Goal: Transaction & Acquisition: Book appointment/travel/reservation

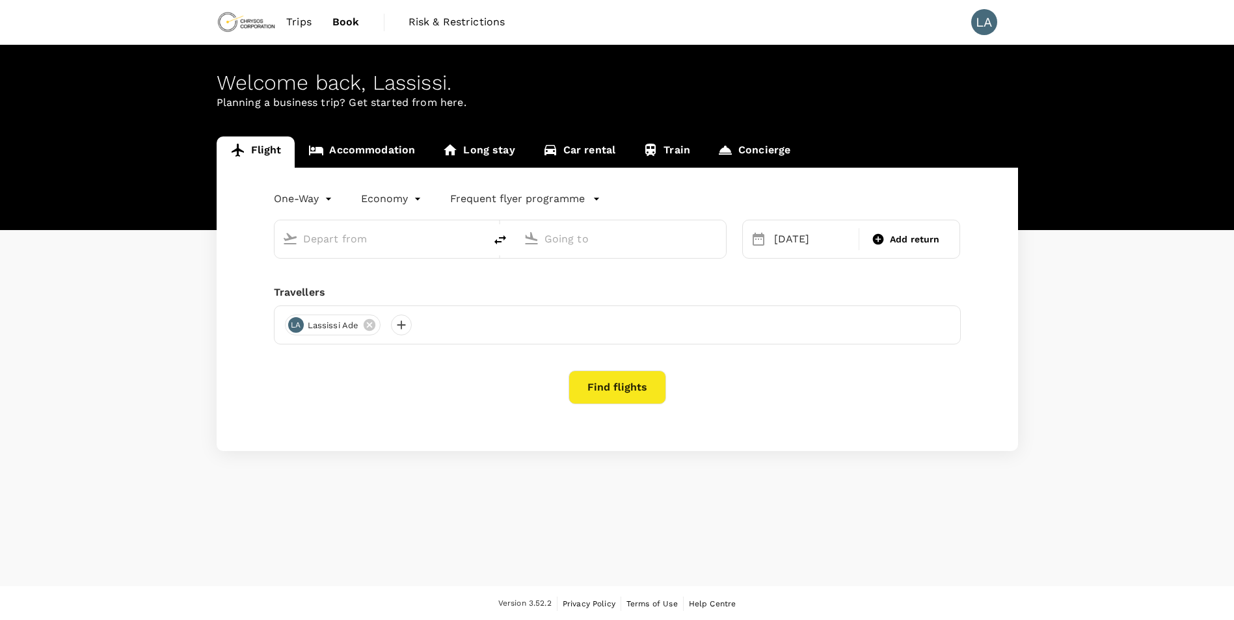
click at [358, 246] on input "text" at bounding box center [380, 239] width 154 height 20
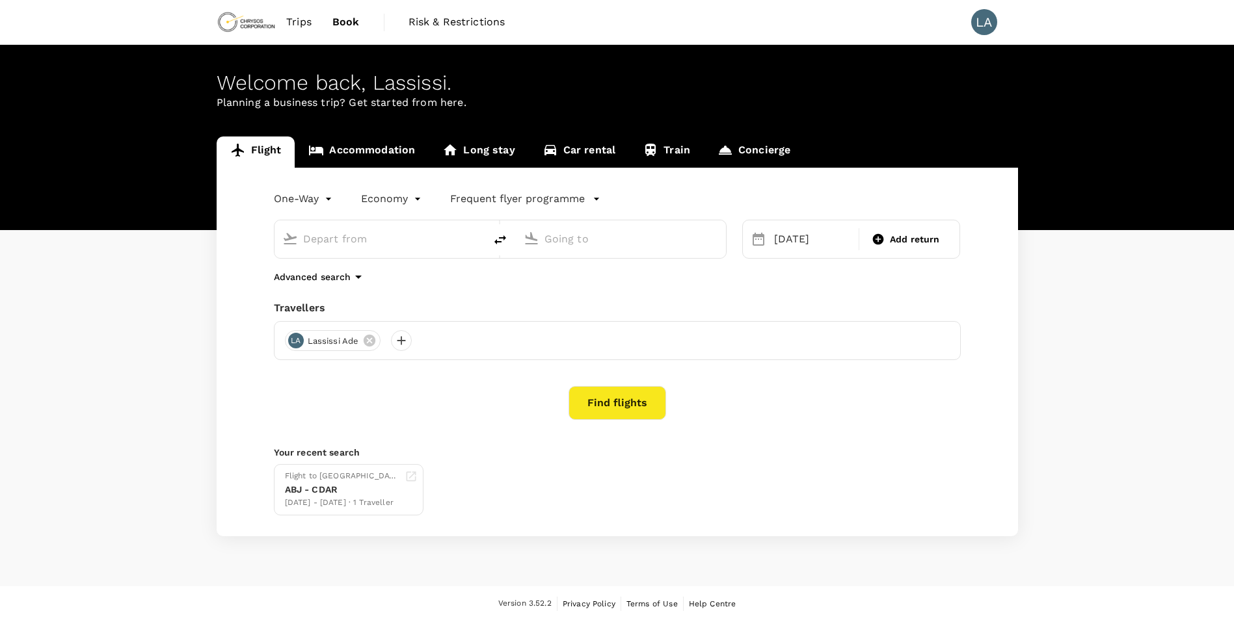
type input "[PERSON_NAME] Int'l (ABJ)"
type input "[GEOGRAPHIC_DATA], [GEOGRAPHIC_DATA] (any)"
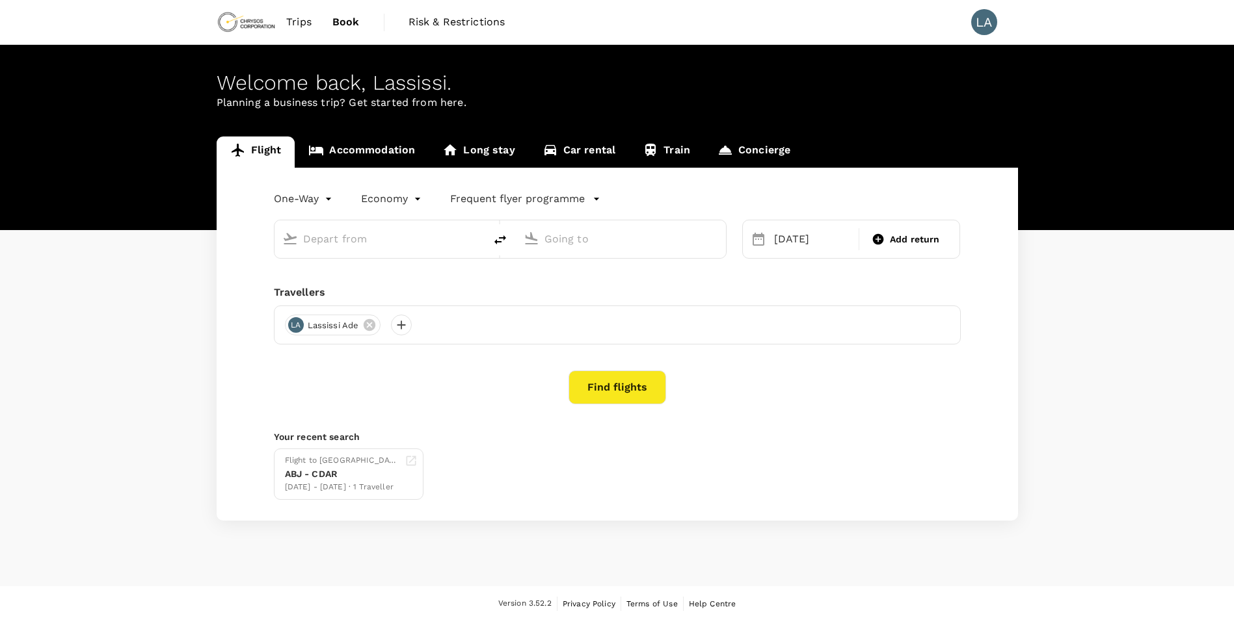
type input "[PERSON_NAME] Int'l (ABJ)"
type input "[GEOGRAPHIC_DATA], [GEOGRAPHIC_DATA] (any)"
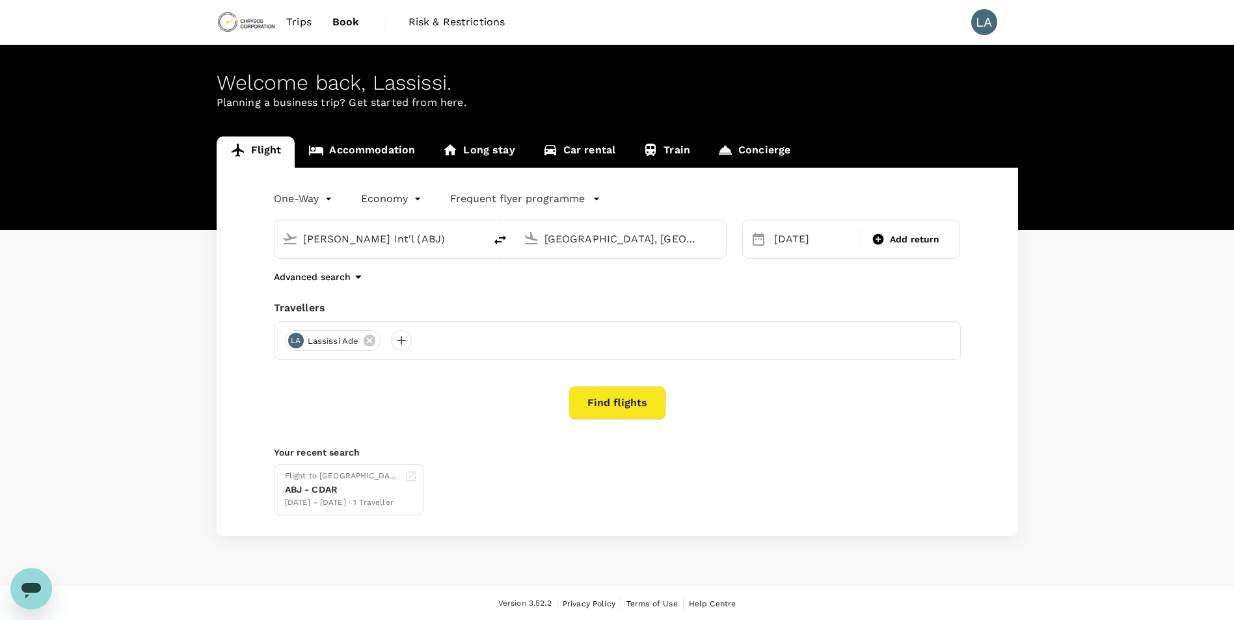
click at [354, 376] on div "One-Way oneway Economy economy Frequent flyer programme [PERSON_NAME] Int'l (AB…" at bounding box center [617, 352] width 801 height 369
click at [355, 273] on icon "button" at bounding box center [359, 277] width 16 height 16
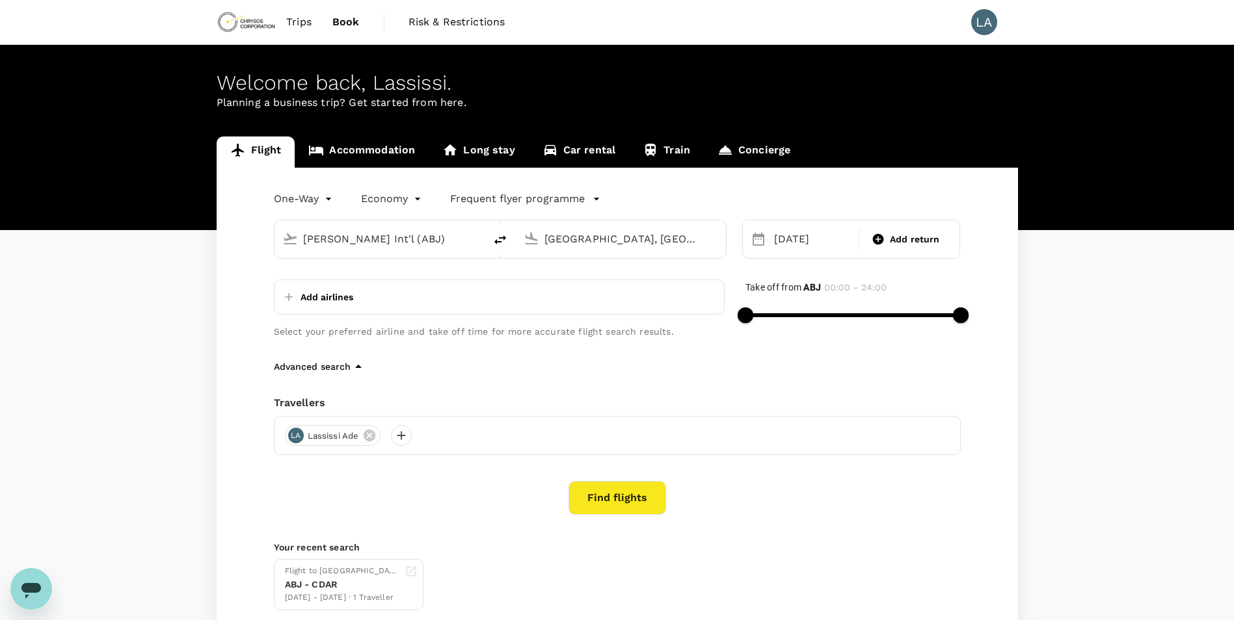
click at [387, 300] on div "Add airlines" at bounding box center [499, 297] width 451 height 35
click at [357, 366] on icon "button" at bounding box center [358, 366] width 7 height 3
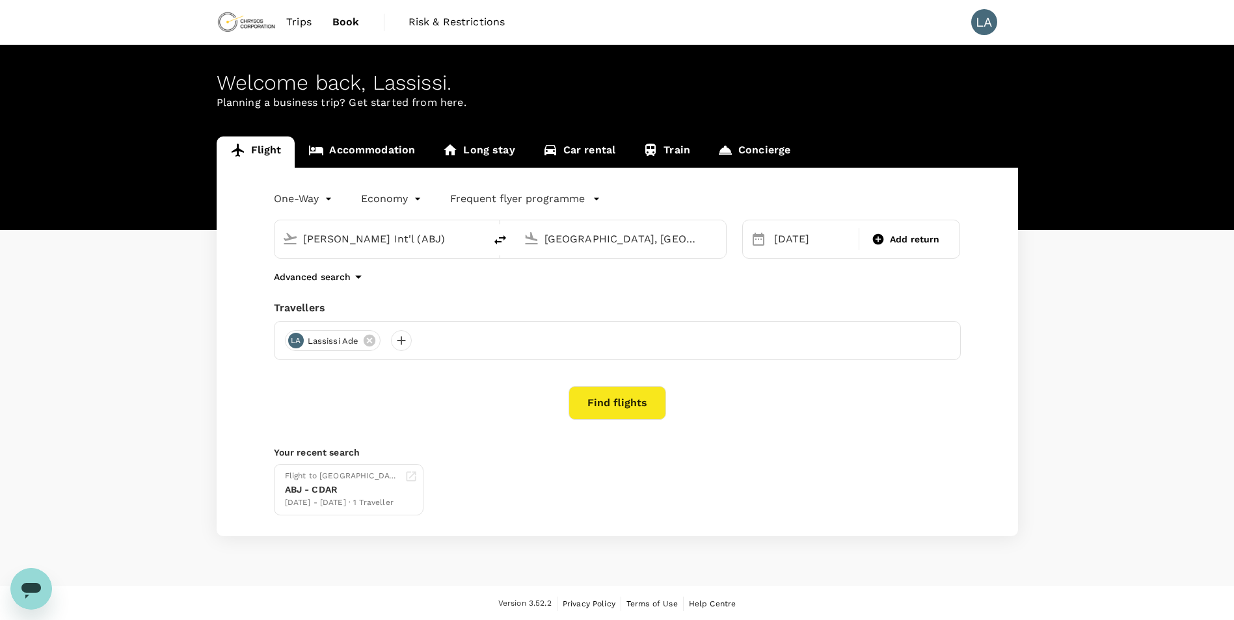
click at [645, 401] on button "Find flights" at bounding box center [617, 403] width 98 height 34
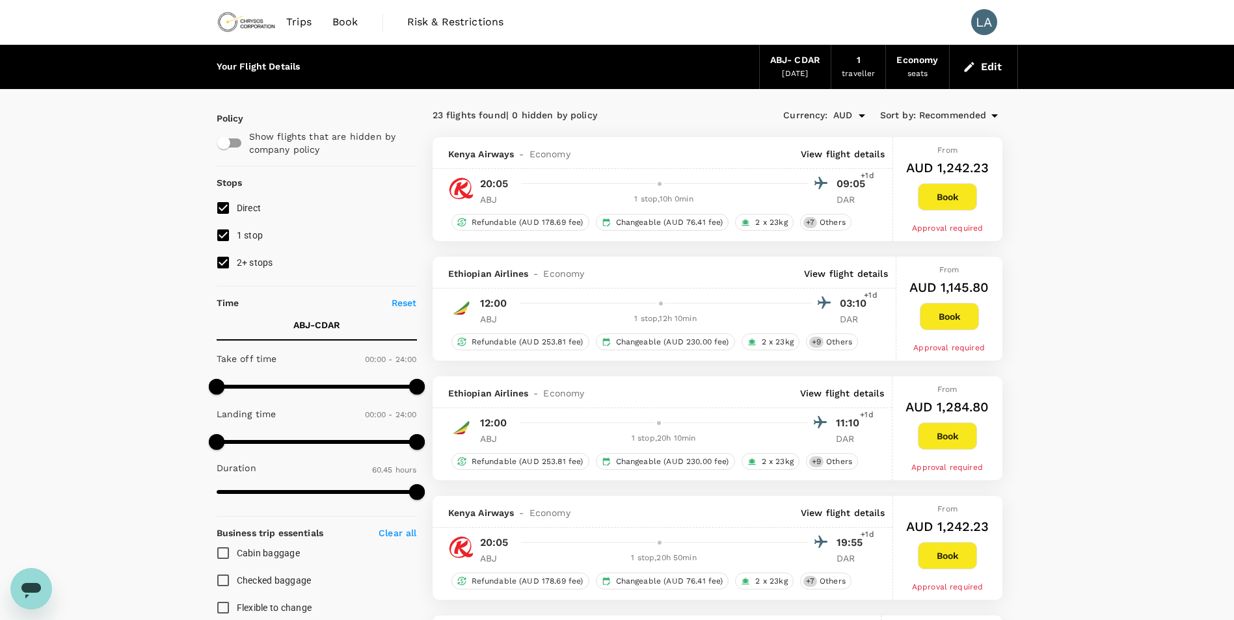
type input "3645"
click at [727, 308] on div at bounding box center [672, 303] width 317 height 19
click at [872, 299] on span "+1d" at bounding box center [870, 295] width 13 height 13
click at [959, 312] on button "Book" at bounding box center [949, 316] width 59 height 27
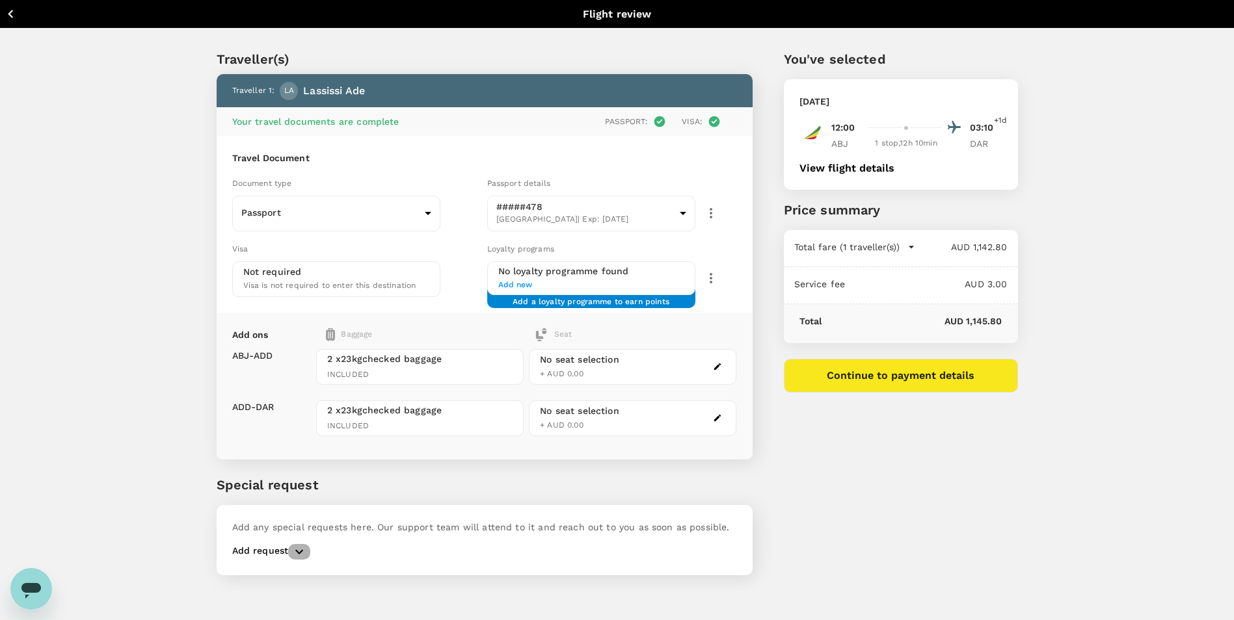
click at [288, 550] on button "button" at bounding box center [299, 552] width 22 height 16
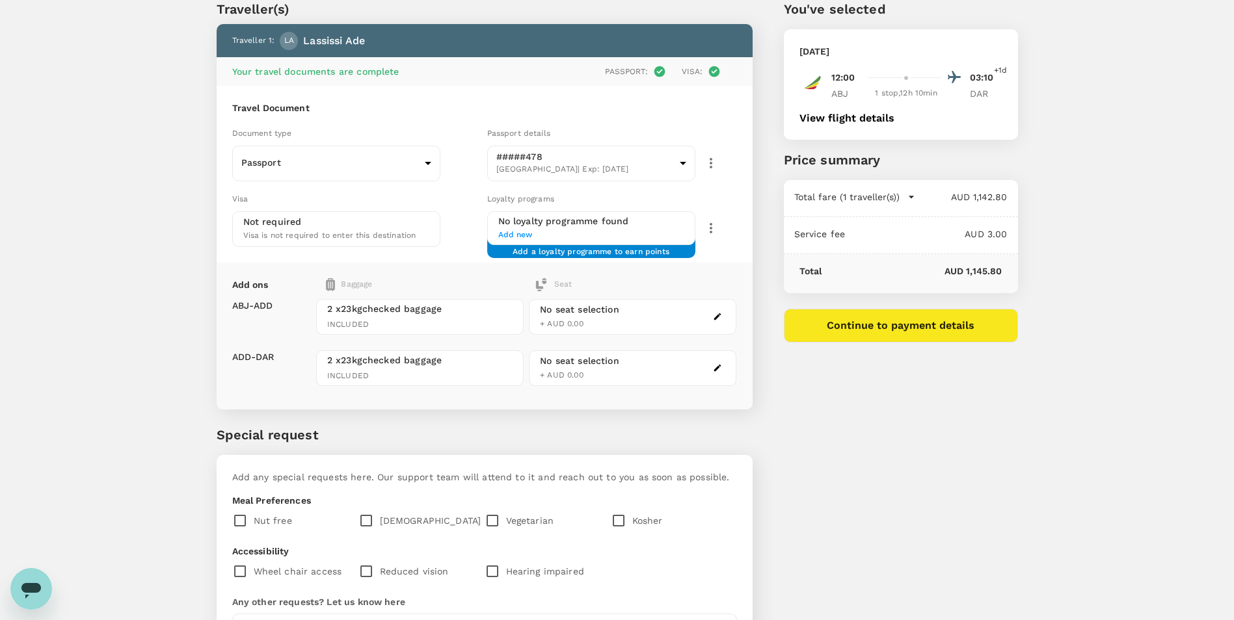
scroll to position [18, 0]
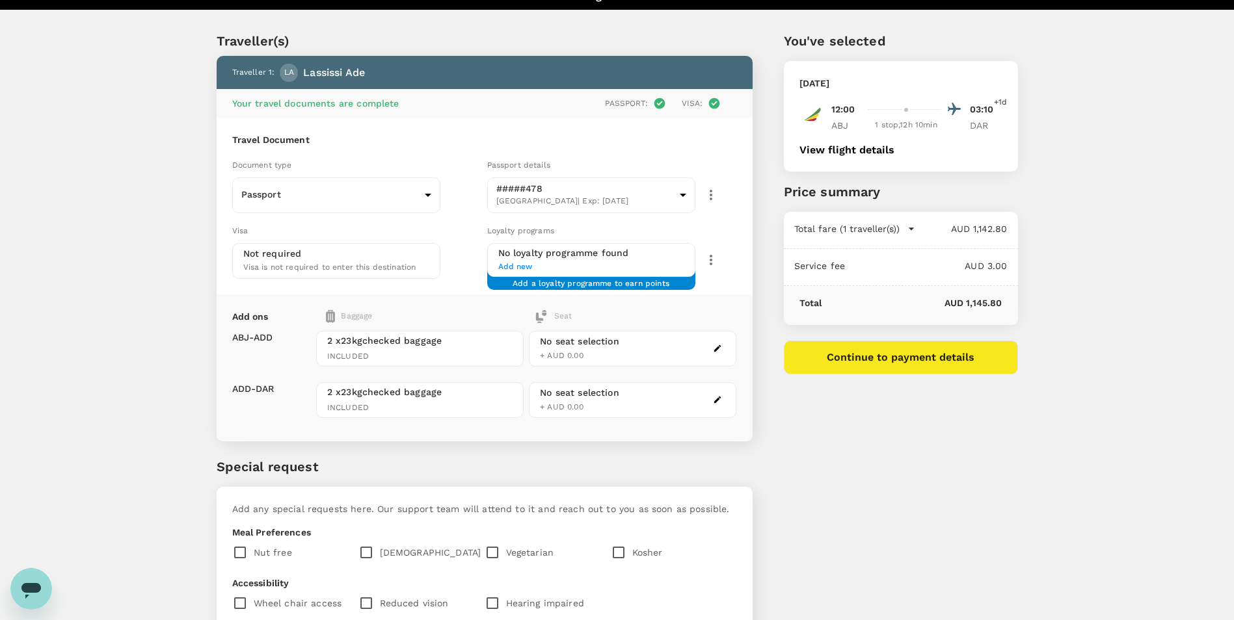
click at [870, 130] on div "ABJ 1 stop , 12h 10min DAR" at bounding box center [916, 125] width 171 height 13
click at [911, 221] on div "Total fare (1 traveller(s)) AUD 1,142.80 Air fare AUD 1,142.80 Baggage fee AUD …" at bounding box center [901, 230] width 234 height 37
click at [901, 228] on button "Total fare (1 traveller(s))" at bounding box center [854, 228] width 121 height 13
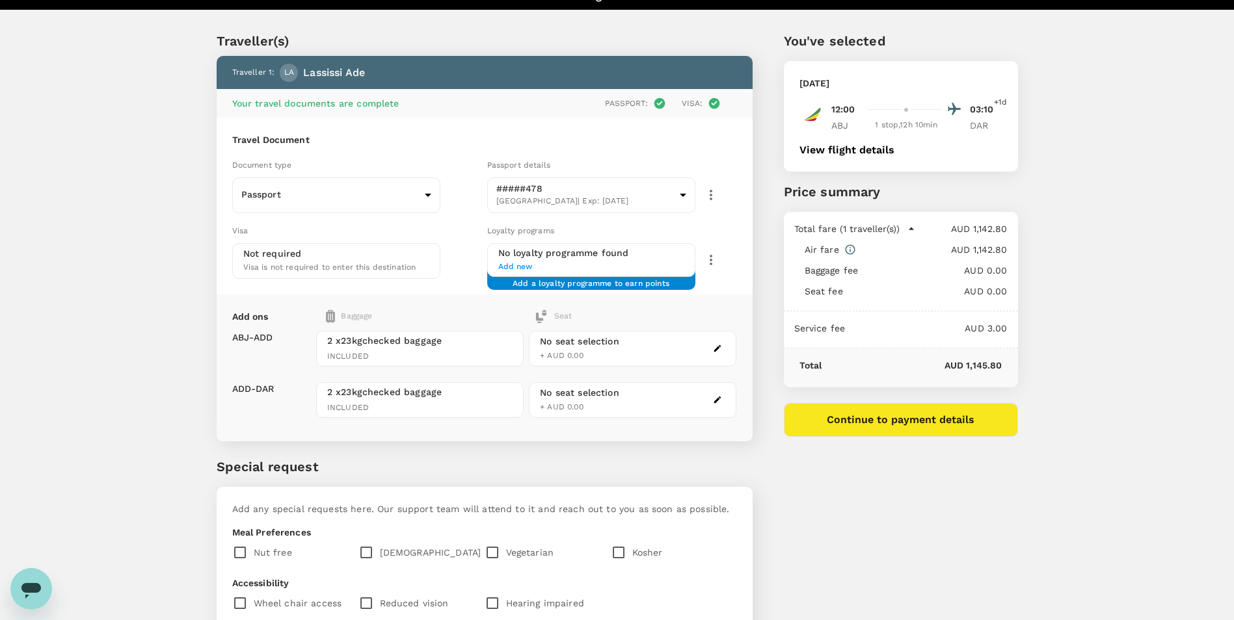
click at [901, 228] on button "Total fare (1 traveller(s))" at bounding box center [854, 228] width 121 height 13
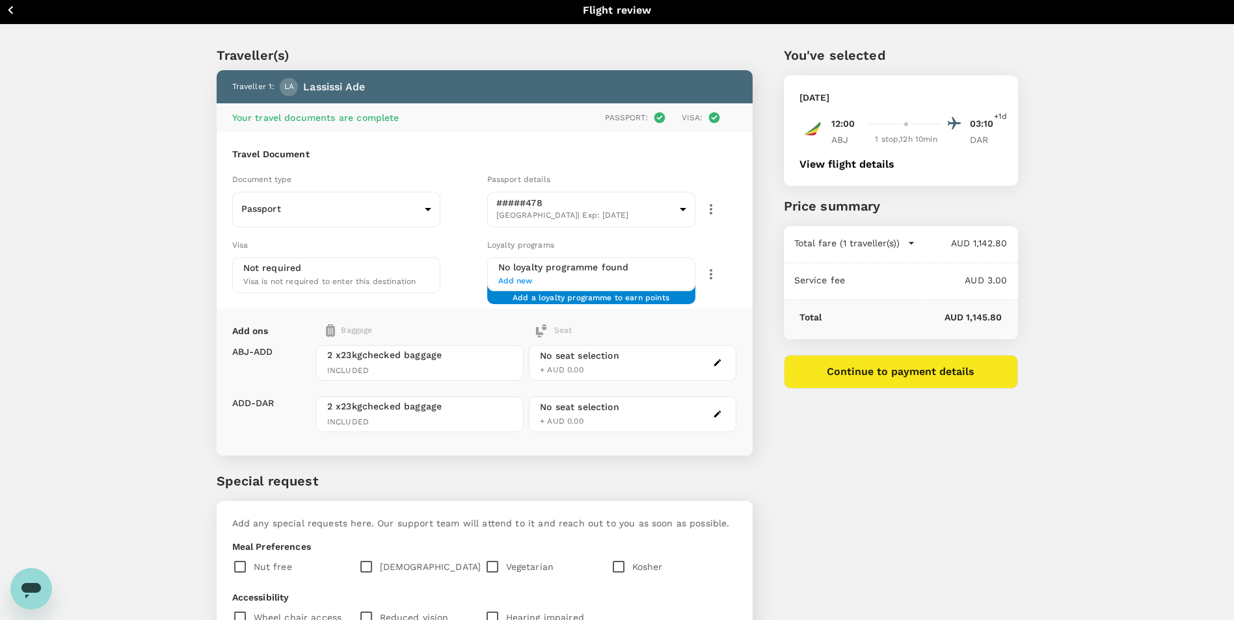
scroll to position [0, 0]
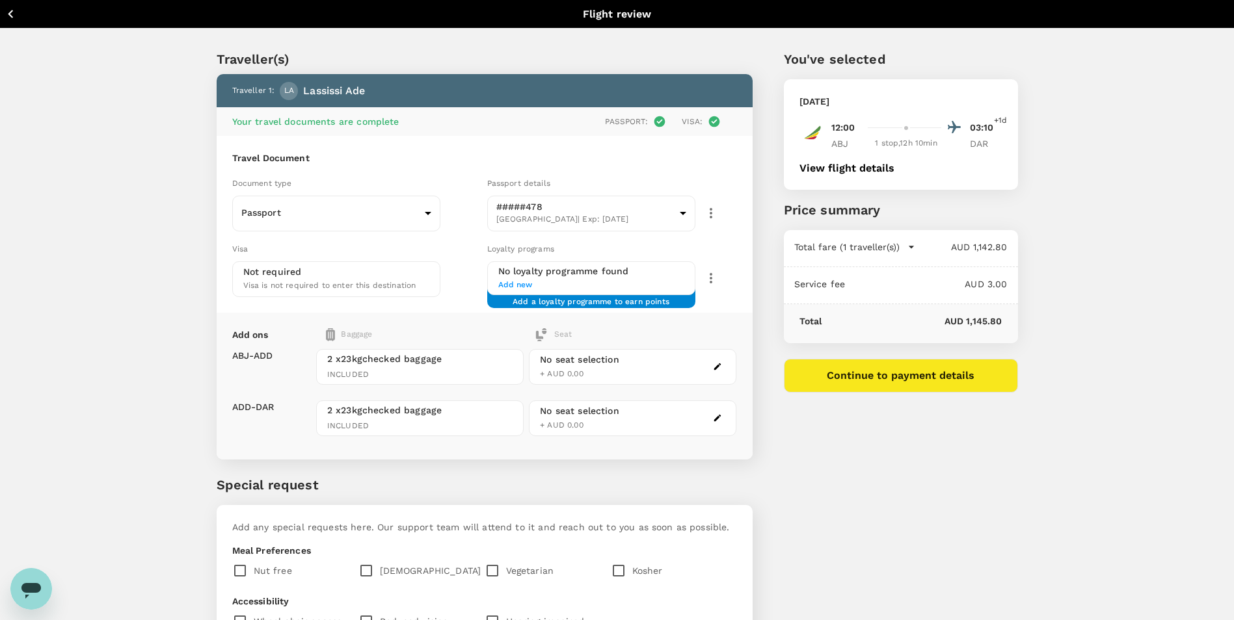
click at [14, 18] on icon "button" at bounding box center [11, 14] width 16 height 16
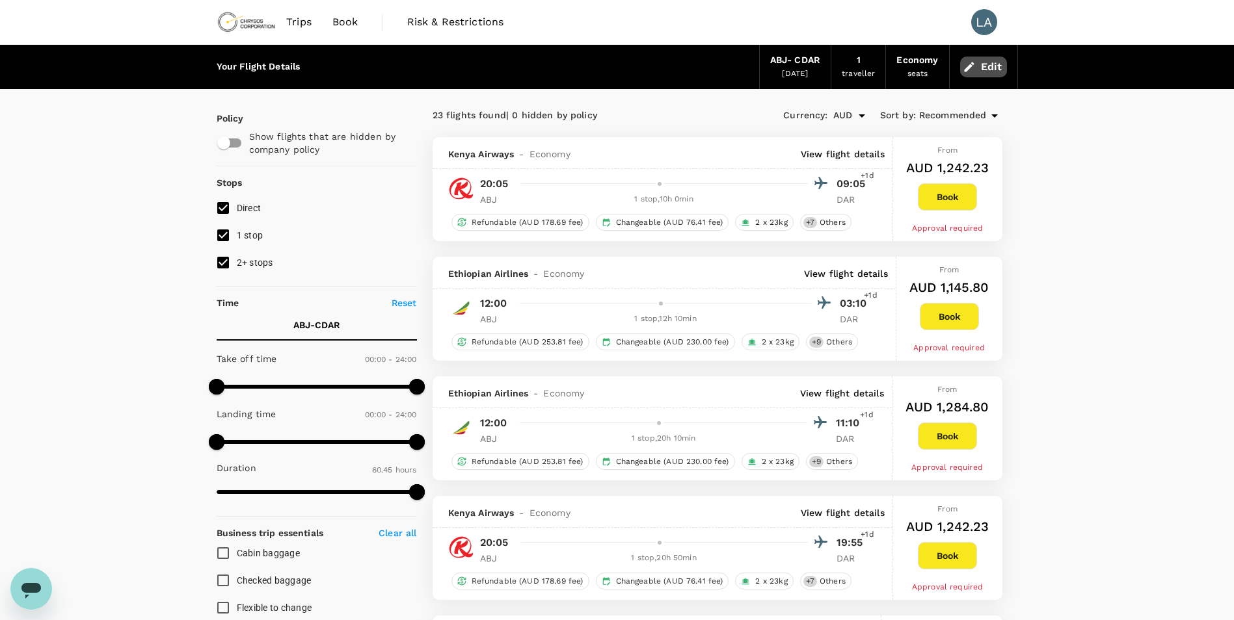
click at [981, 66] on button "Edit" at bounding box center [983, 67] width 47 height 21
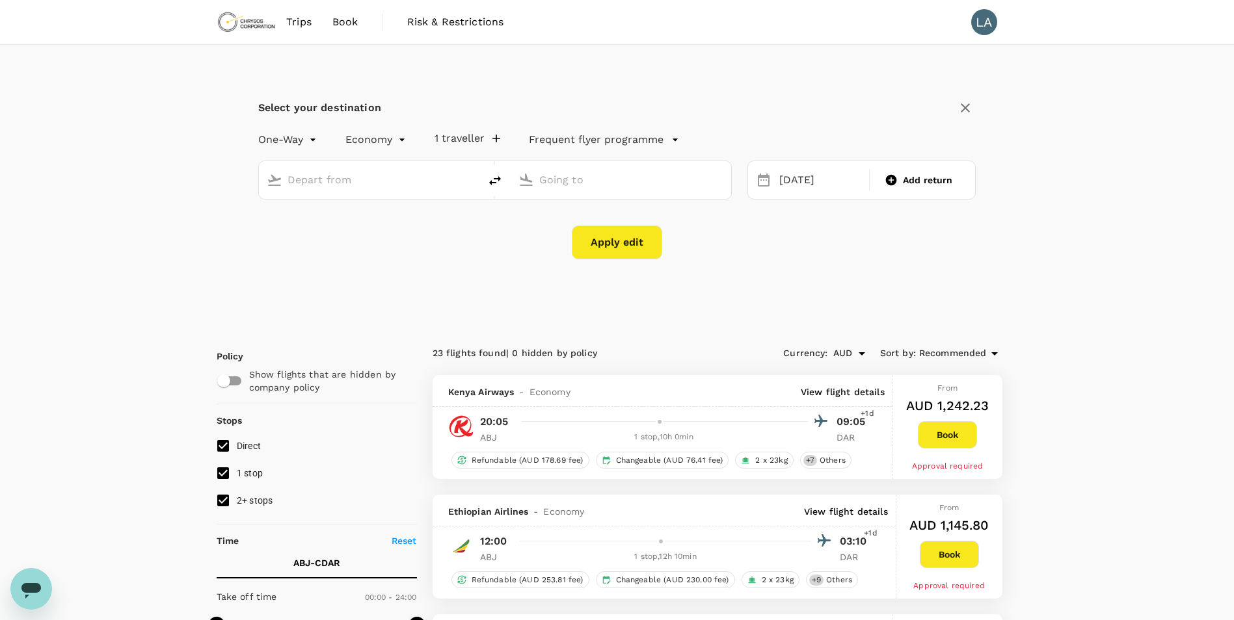
type input "[PERSON_NAME] Int'l (ABJ)"
type input "[GEOGRAPHIC_DATA], [GEOGRAPHIC_DATA] (any)"
click at [634, 179] on input "[GEOGRAPHIC_DATA], [GEOGRAPHIC_DATA] (any)" at bounding box center [621, 180] width 165 height 20
click at [749, 230] on div "Apply edit" at bounding box center [617, 243] width 718 height 34
click at [703, 178] on input "[GEOGRAPHIC_DATA], [GEOGRAPHIC_DATA] (any)" at bounding box center [621, 180] width 165 height 20
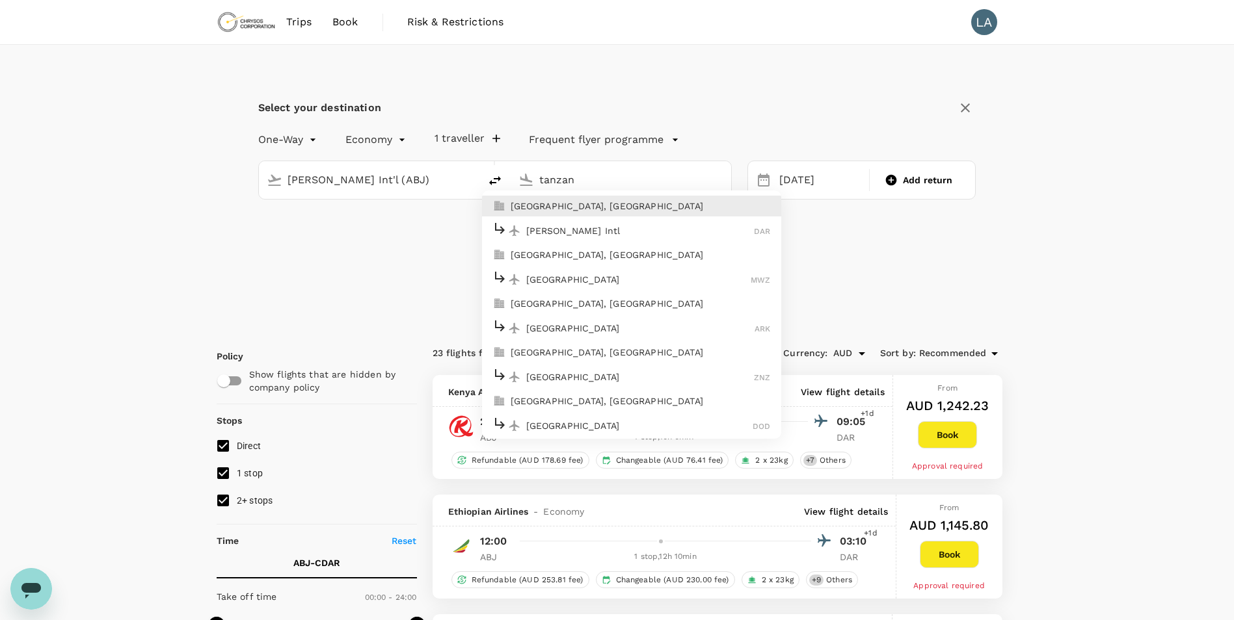
click at [626, 204] on p "[GEOGRAPHIC_DATA], [GEOGRAPHIC_DATA]" at bounding box center [641, 206] width 260 height 13
type input "[GEOGRAPHIC_DATA], [GEOGRAPHIC_DATA] (any)"
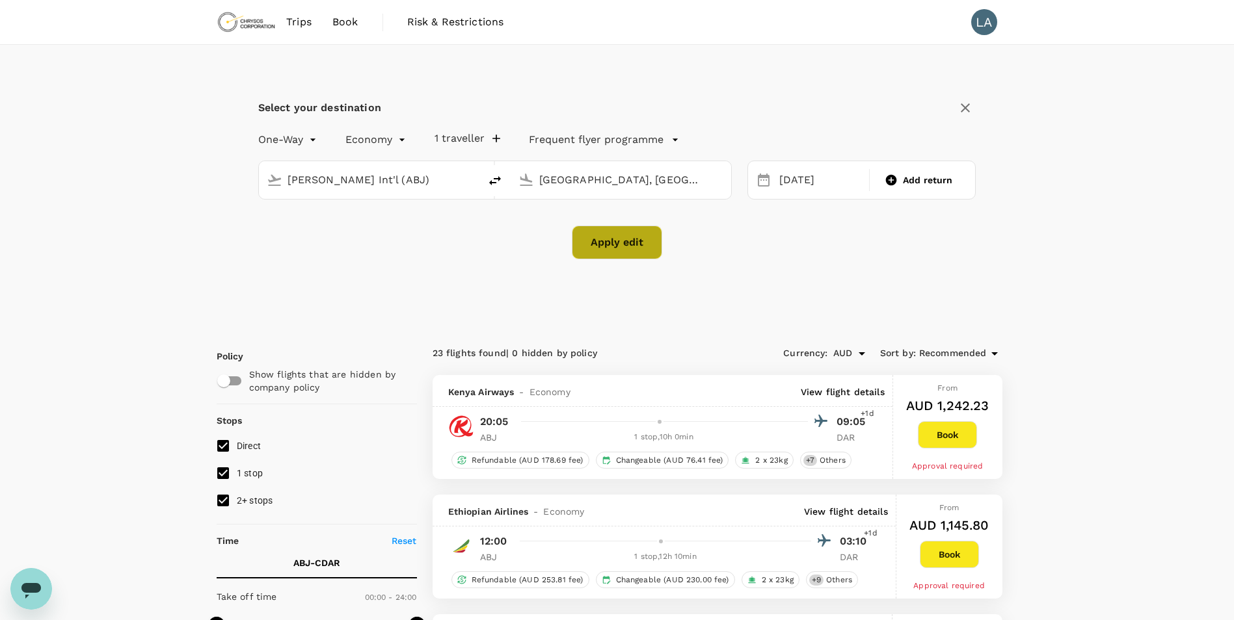
click at [628, 242] on button "Apply edit" at bounding box center [617, 243] width 90 height 34
checkbox input "false"
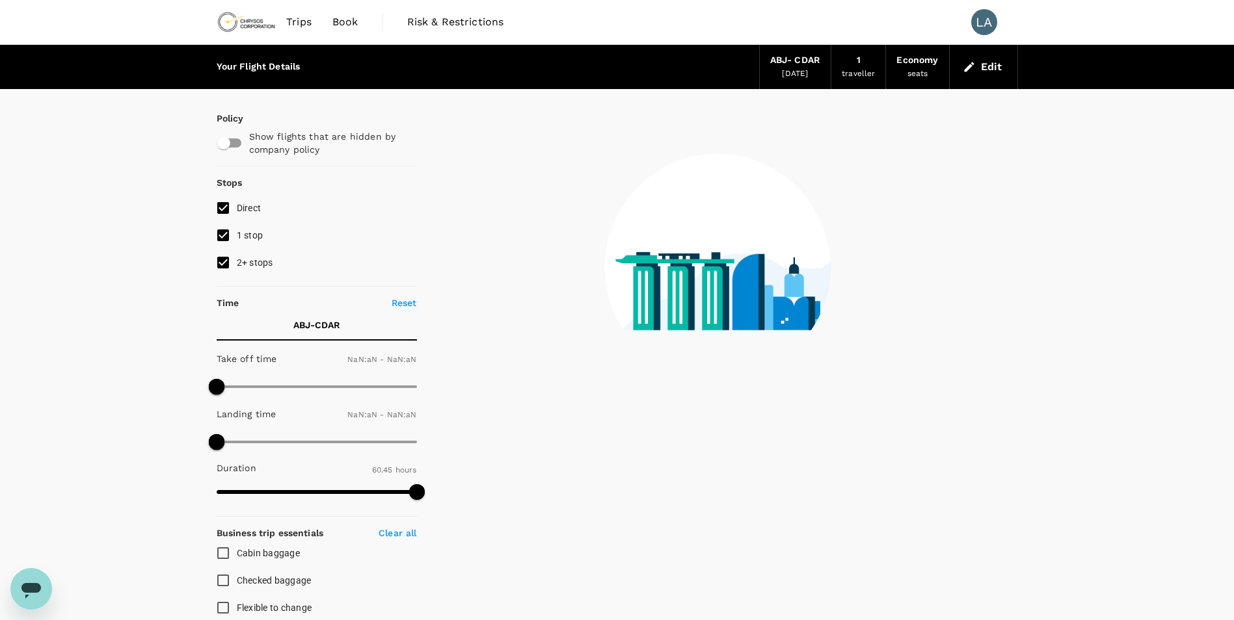
type input "1440"
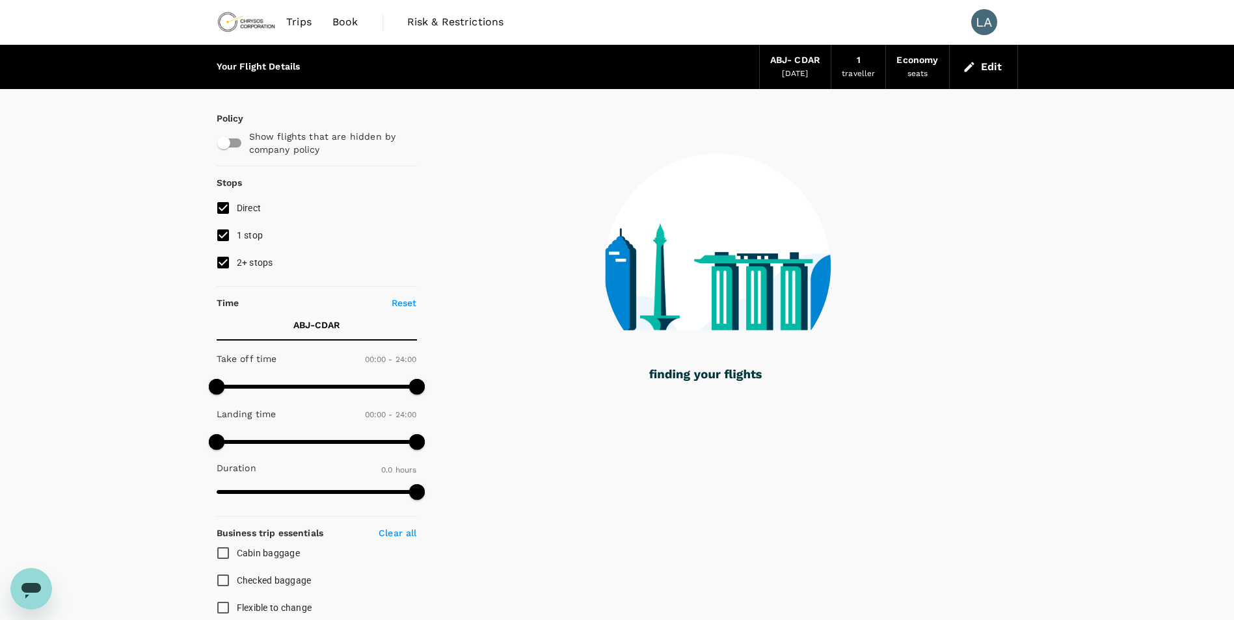
type input "1745"
checkbox input "true"
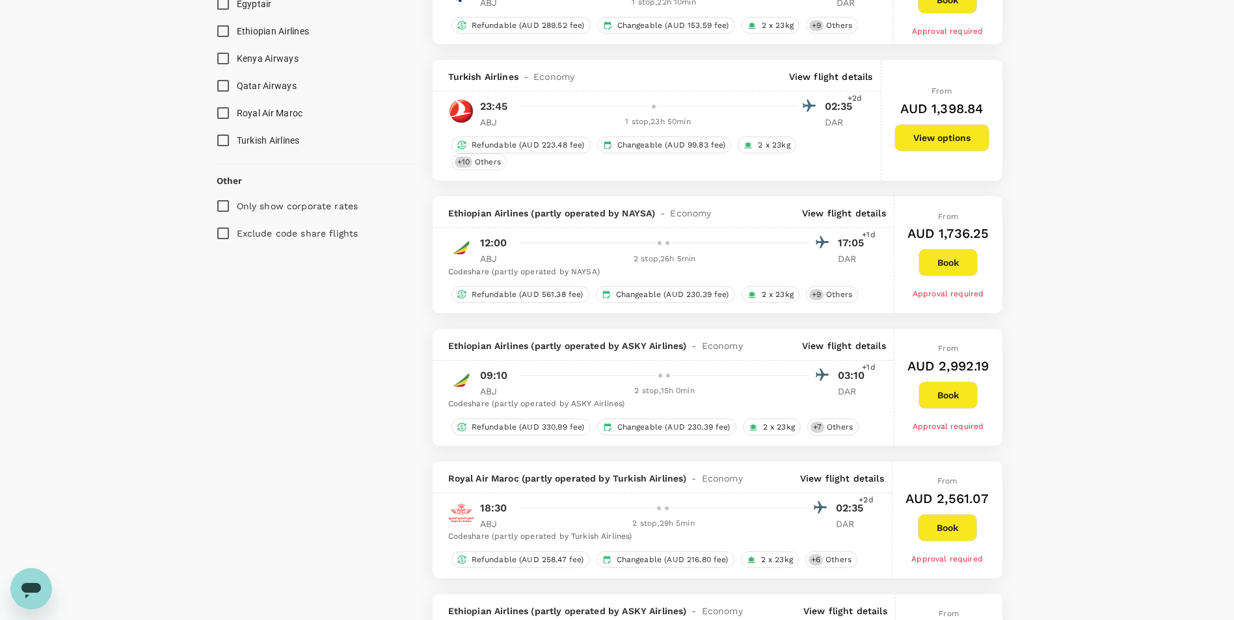
scroll to position [846, 0]
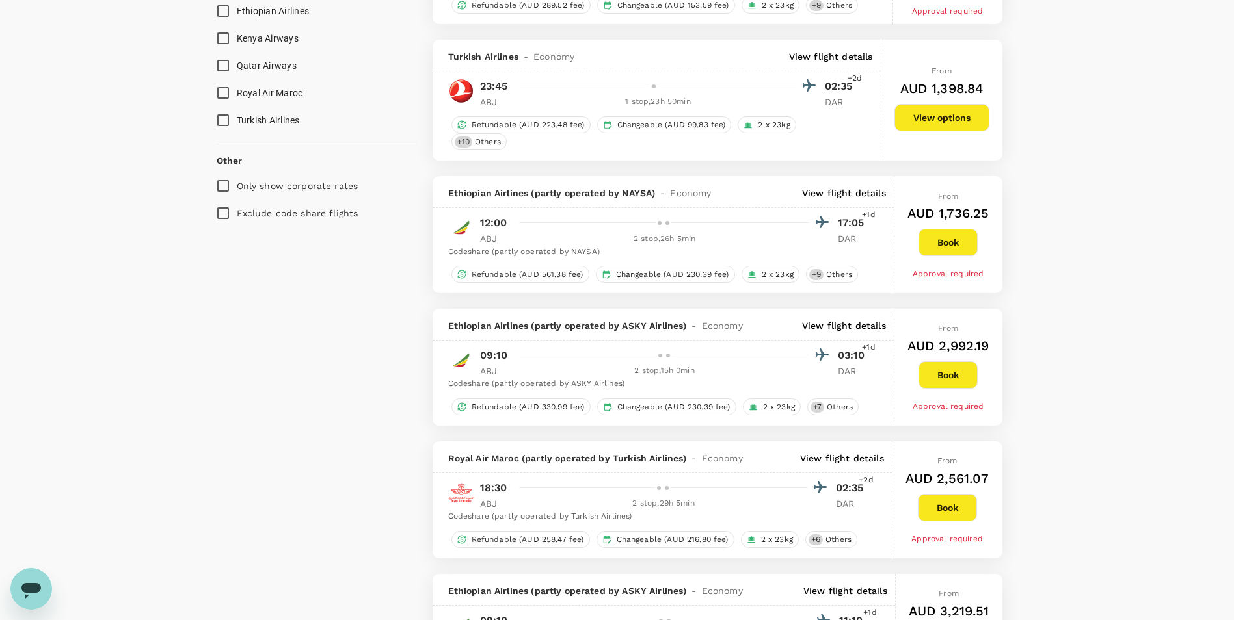
type input "3645"
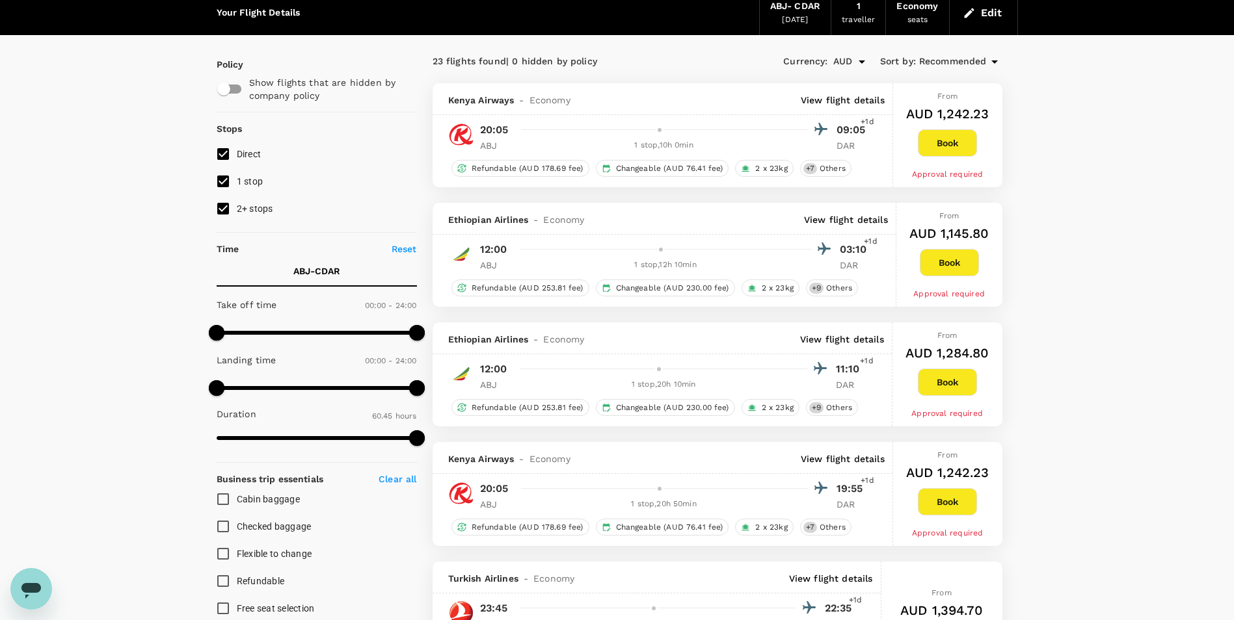
scroll to position [0, 0]
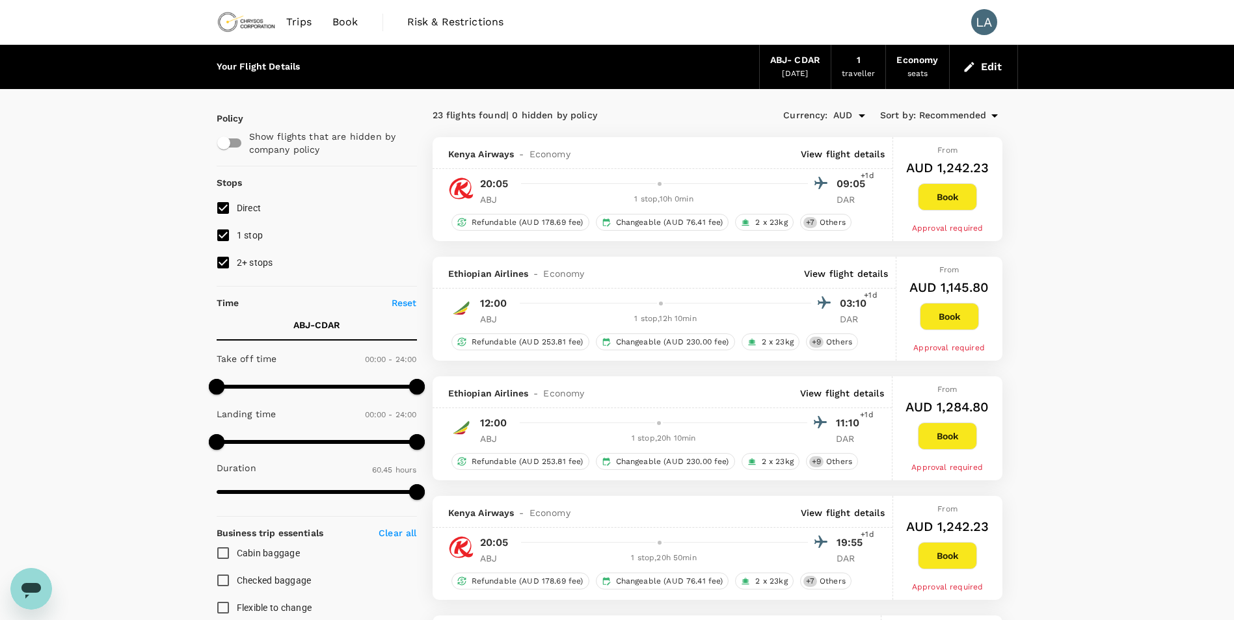
click at [837, 282] on div "Ethiopian Airlines - Economy View flight details" at bounding box center [664, 273] width 463 height 32
click at [845, 275] on p "View flight details" at bounding box center [846, 273] width 84 height 13
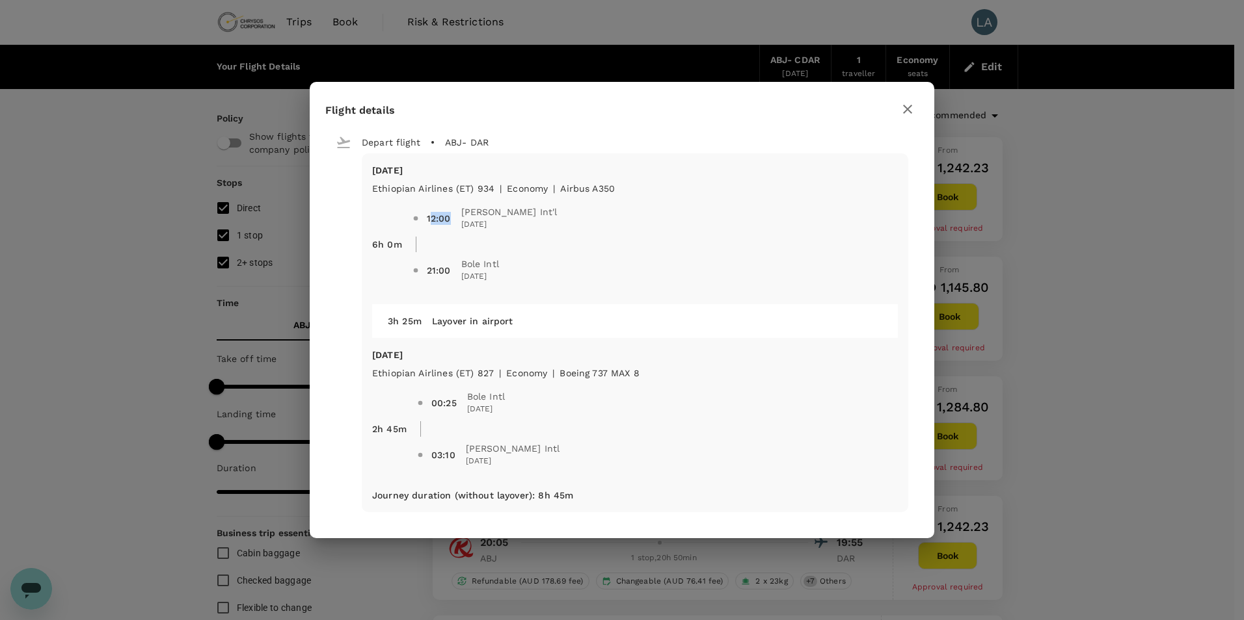
drag, startPoint x: 428, startPoint y: 217, endPoint x: 453, endPoint y: 216, distance: 25.4
click at [453, 216] on span "12:00" at bounding box center [444, 218] width 34 height 13
drag, startPoint x: 453, startPoint y: 216, endPoint x: 438, endPoint y: 219, distance: 15.2
click at [438, 219] on div "12:00" at bounding box center [439, 218] width 24 height 13
drag, startPoint x: 425, startPoint y: 219, endPoint x: 461, endPoint y: 217, distance: 36.4
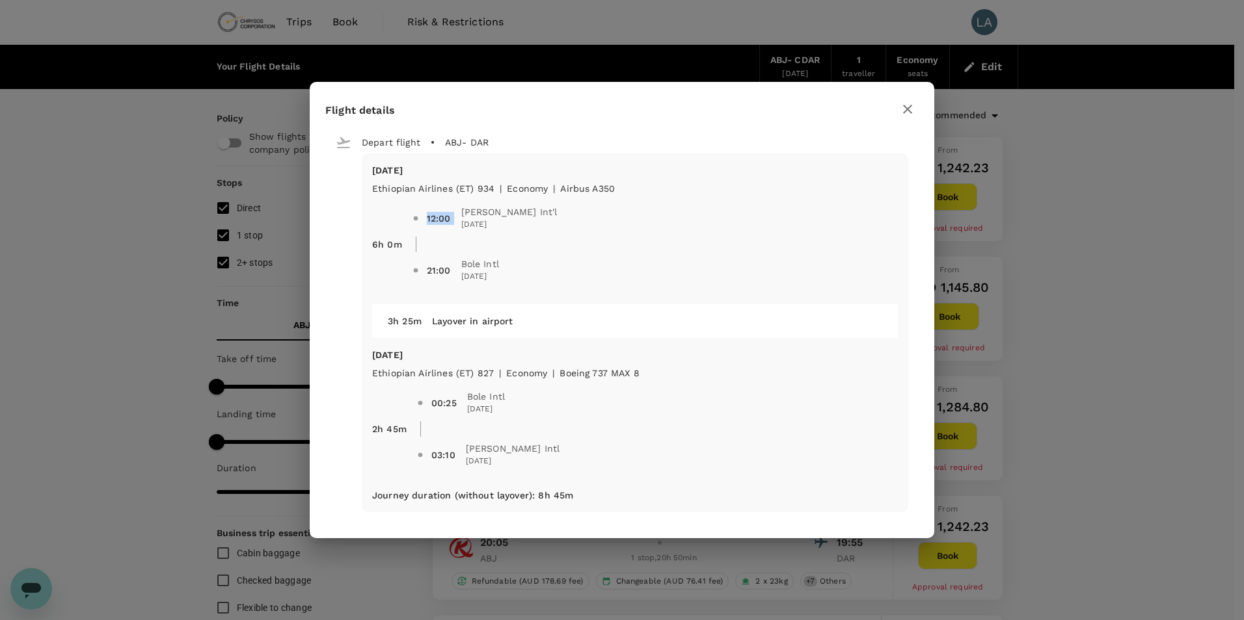
click at [461, 217] on span "12:00 [PERSON_NAME] Int'l [DATE]" at bounding box center [654, 218] width 485 height 36
drag, startPoint x: 461, startPoint y: 217, endPoint x: 429, endPoint y: 269, distance: 61.0
click at [429, 269] on div "21:00" at bounding box center [439, 270] width 24 height 13
drag, startPoint x: 427, startPoint y: 270, endPoint x: 450, endPoint y: 269, distance: 23.5
click at [450, 269] on span "21:00" at bounding box center [444, 270] width 34 height 13
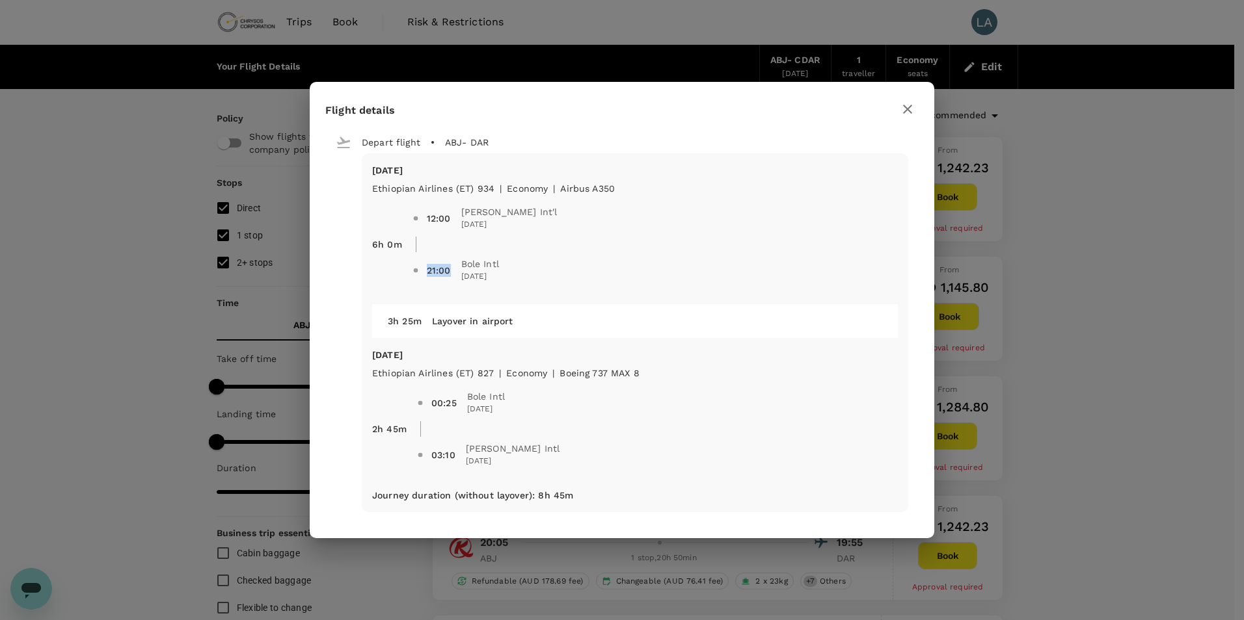
drag, startPoint x: 450, startPoint y: 269, endPoint x: 438, endPoint y: 280, distance: 17.0
click at [438, 280] on div "21:00 Bole Intl [DATE]" at bounding box center [463, 271] width 72 height 26
drag, startPoint x: 426, startPoint y: 271, endPoint x: 449, endPoint y: 274, distance: 23.6
click at [449, 274] on span "21:00" at bounding box center [444, 270] width 34 height 13
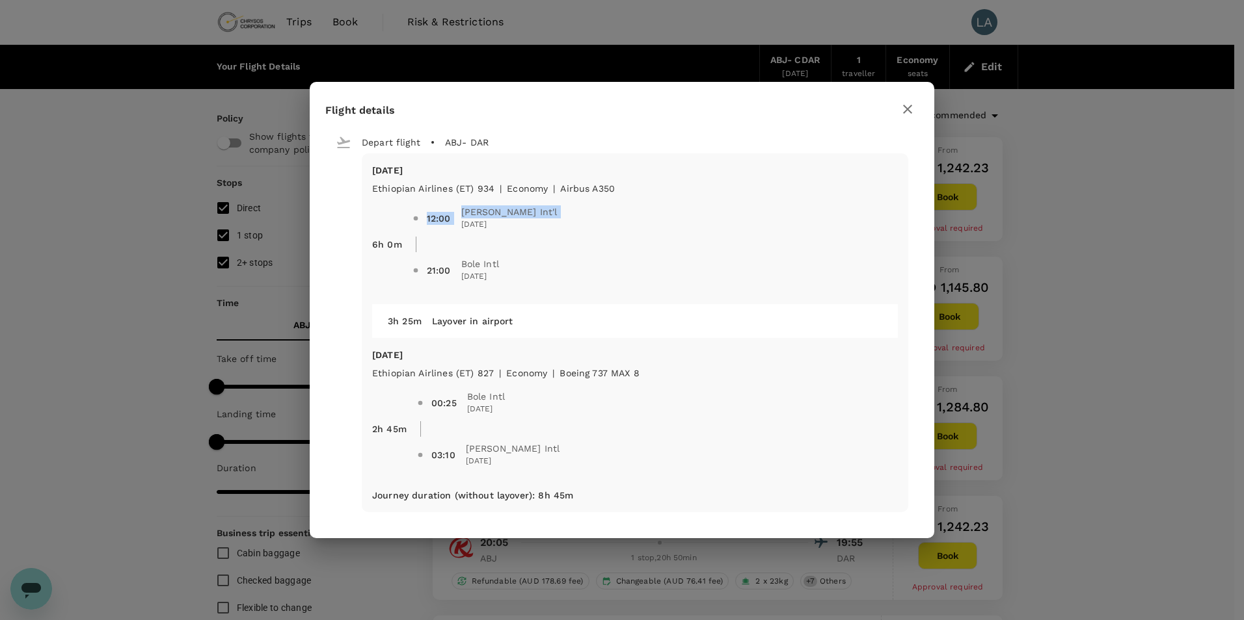
drag, startPoint x: 427, startPoint y: 220, endPoint x: 460, endPoint y: 223, distance: 32.7
click at [460, 223] on div "12:00 [PERSON_NAME] Int'l [DATE]" at bounding box center [492, 219] width 131 height 26
drag, startPoint x: 460, startPoint y: 223, endPoint x: 433, endPoint y: 243, distance: 33.0
click at [433, 240] on span at bounding box center [657, 245] width 482 height 16
drag, startPoint x: 424, startPoint y: 268, endPoint x: 453, endPoint y: 270, distance: 28.7
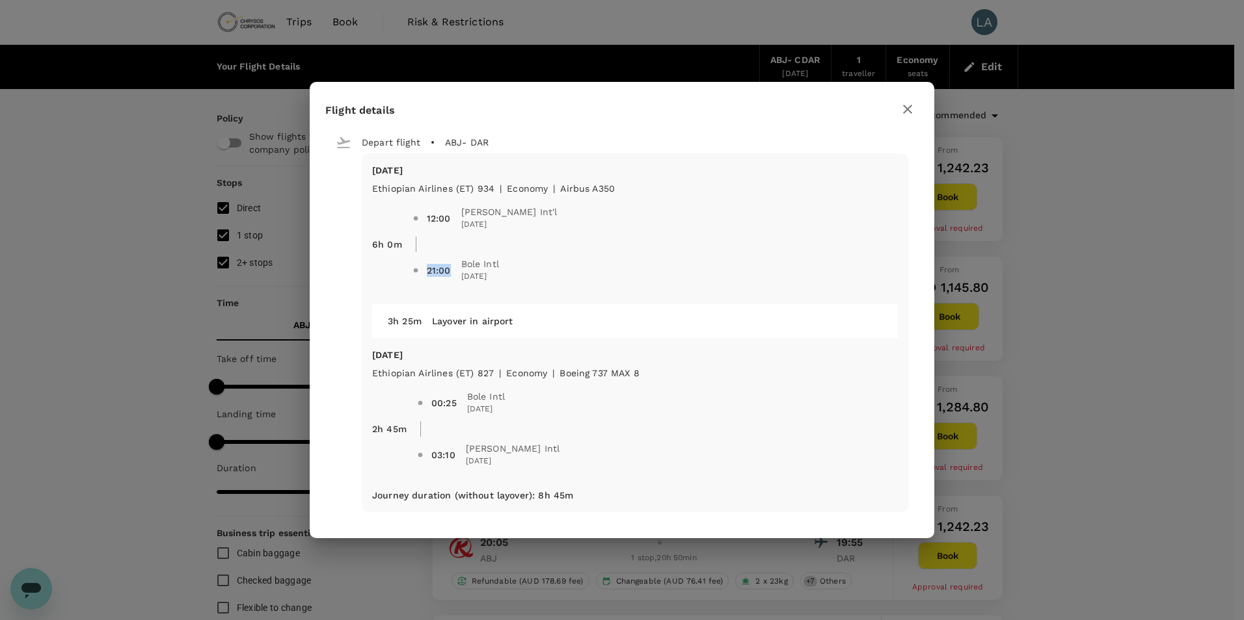
click at [453, 270] on span "21:00 Bole Intl [DATE]" at bounding box center [654, 270] width 485 height 36
drag, startPoint x: 453, startPoint y: 270, endPoint x: 450, endPoint y: 328, distance: 57.9
click at [450, 328] on div "3h 25m Layover in airport" at bounding box center [635, 321] width 526 height 34
drag, startPoint x: 450, startPoint y: 328, endPoint x: 441, endPoint y: 409, distance: 81.8
click at [441, 409] on div "00:25" at bounding box center [443, 403] width 25 height 13
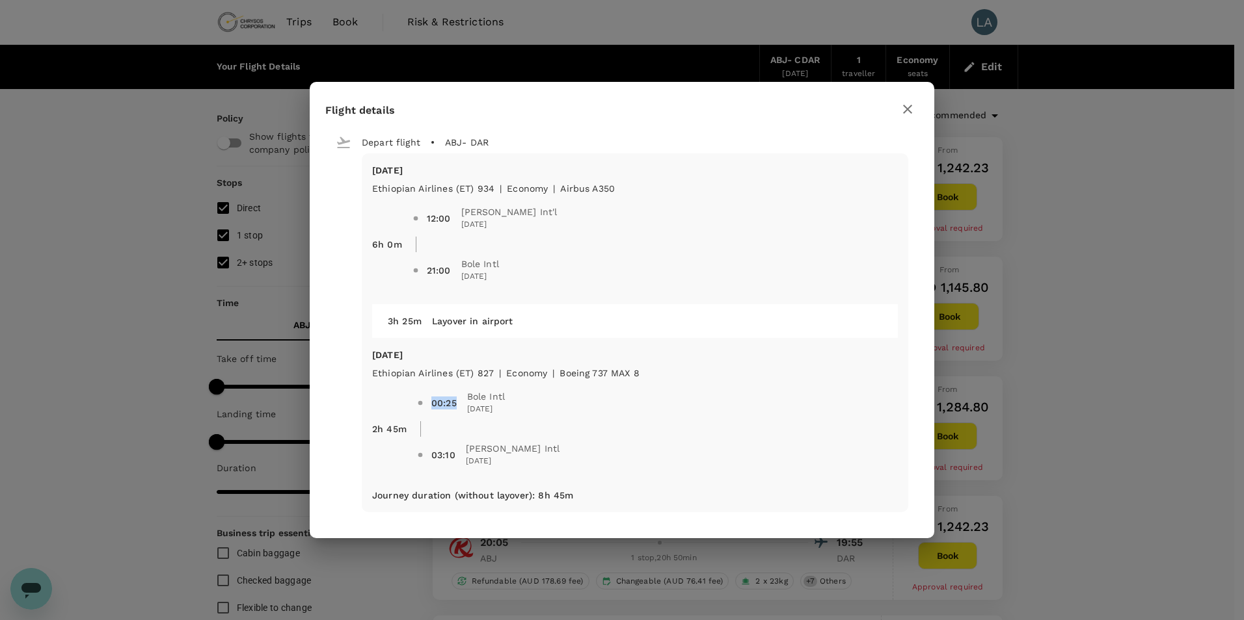
drag, startPoint x: 431, startPoint y: 402, endPoint x: 455, endPoint y: 402, distance: 23.4
click at [455, 402] on div "00:25" at bounding box center [443, 403] width 25 height 13
drag, startPoint x: 455, startPoint y: 402, endPoint x: 455, endPoint y: 453, distance: 51.4
click at [455, 453] on span "03:10" at bounding box center [448, 455] width 34 height 13
click at [455, 451] on span "03:10" at bounding box center [448, 455] width 34 height 13
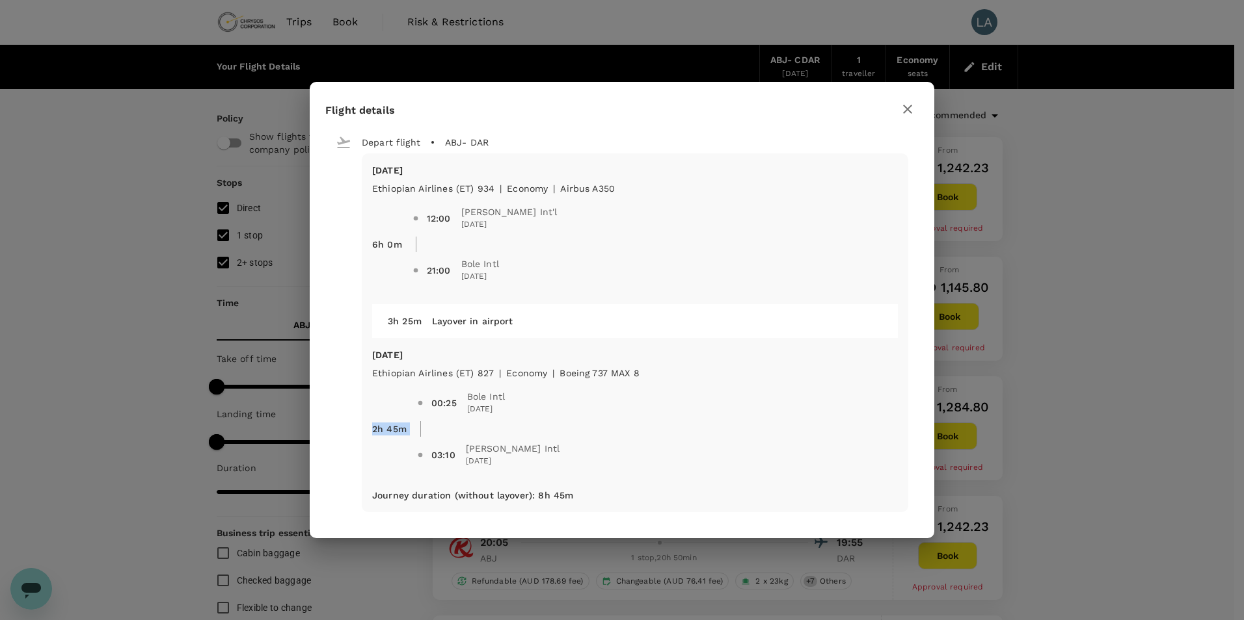
drag, startPoint x: 371, startPoint y: 429, endPoint x: 408, endPoint y: 426, distance: 37.9
click at [408, 426] on div "2h 45m 00:25 Bole Intl [DATE] 03:10 [PERSON_NAME] Intl [DATE]" at bounding box center [630, 423] width 536 height 109
drag, startPoint x: 408, startPoint y: 426, endPoint x: 397, endPoint y: 428, distance: 11.2
click at [397, 428] on p "2h 45m" at bounding box center [389, 429] width 34 height 13
click at [392, 428] on p "2h 45m" at bounding box center [389, 429] width 34 height 13
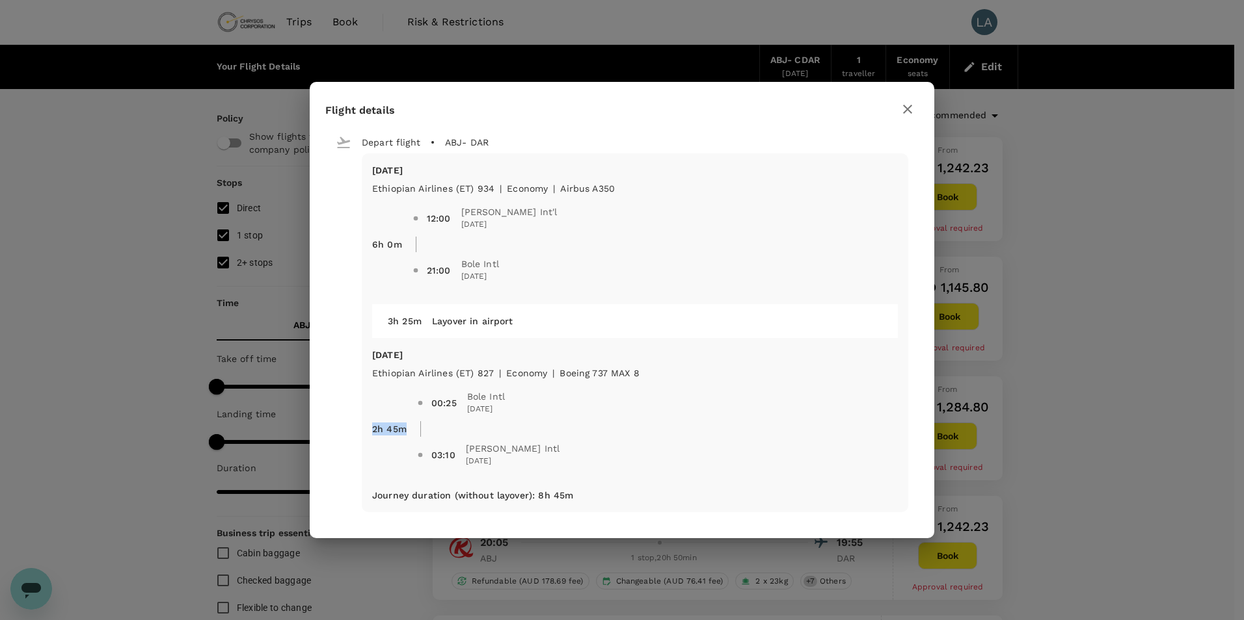
drag, startPoint x: 372, startPoint y: 430, endPoint x: 405, endPoint y: 428, distance: 32.6
click at [405, 428] on div "2h 45m" at bounding box center [384, 423] width 45 height 23
drag, startPoint x: 405, startPoint y: 428, endPoint x: 367, endPoint y: 328, distance: 106.4
click at [368, 329] on div "[DATE] Ethiopian Airlines (ET) 934 | economy | Airbus A350 6h 0m 12:00 [PERSON_…" at bounding box center [635, 332] width 546 height 359
drag, startPoint x: 373, startPoint y: 243, endPoint x: 397, endPoint y: 245, distance: 24.1
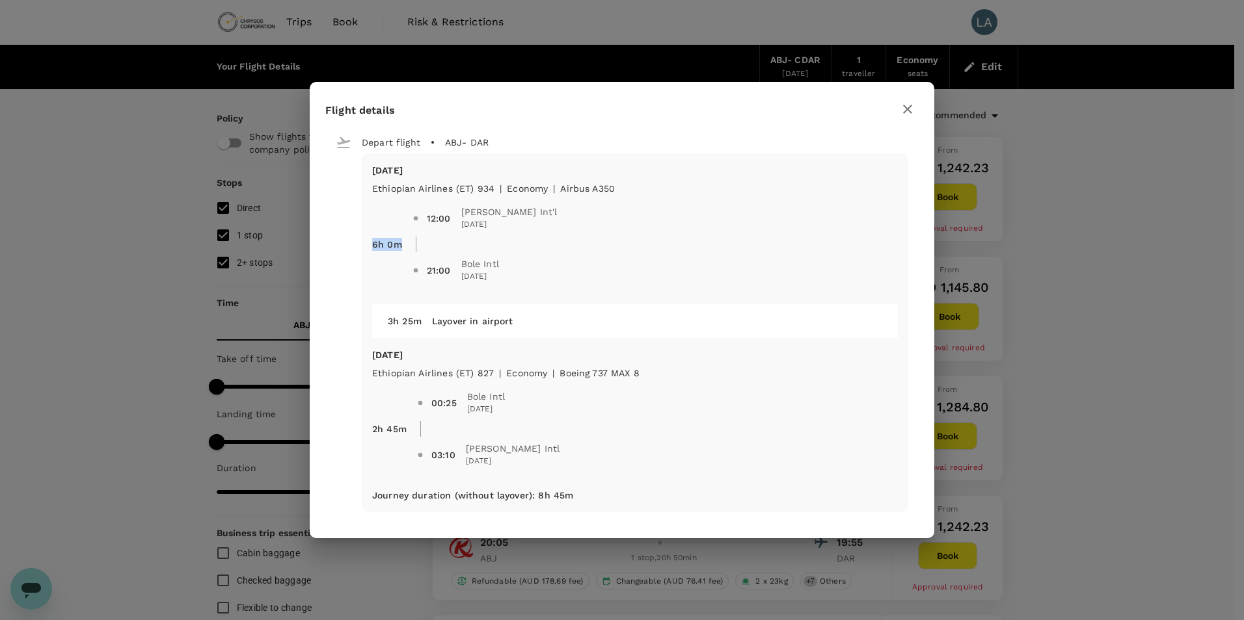
click at [397, 245] on p "6h 0m" at bounding box center [387, 244] width 30 height 13
drag, startPoint x: 397, startPoint y: 245, endPoint x: 390, endPoint y: 232, distance: 14.8
click at [390, 232] on div "6h 0m" at bounding box center [382, 239] width 40 height 23
click at [395, 248] on p "6h 0m" at bounding box center [387, 244] width 30 height 13
drag, startPoint x: 374, startPoint y: 244, endPoint x: 399, endPoint y: 244, distance: 25.4
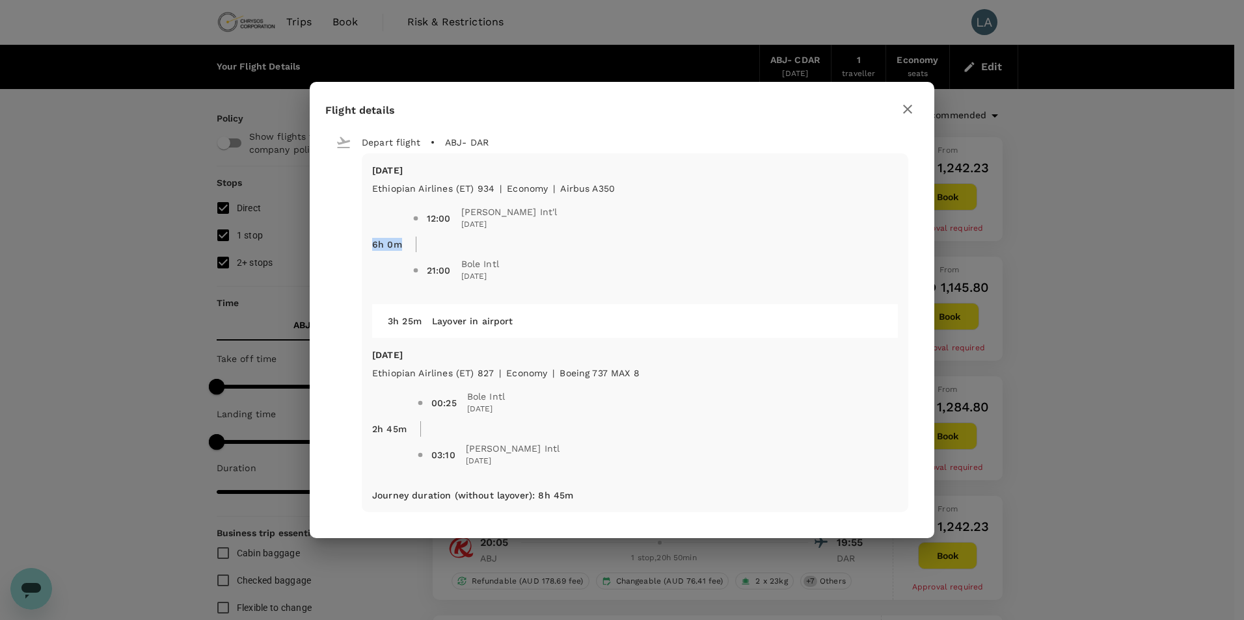
click at [399, 244] on p "6h 0m" at bounding box center [387, 244] width 30 height 13
drag, startPoint x: 373, startPoint y: 428, endPoint x: 404, endPoint y: 429, distance: 30.6
click at [404, 429] on p "2h 45m" at bounding box center [389, 429] width 34 height 13
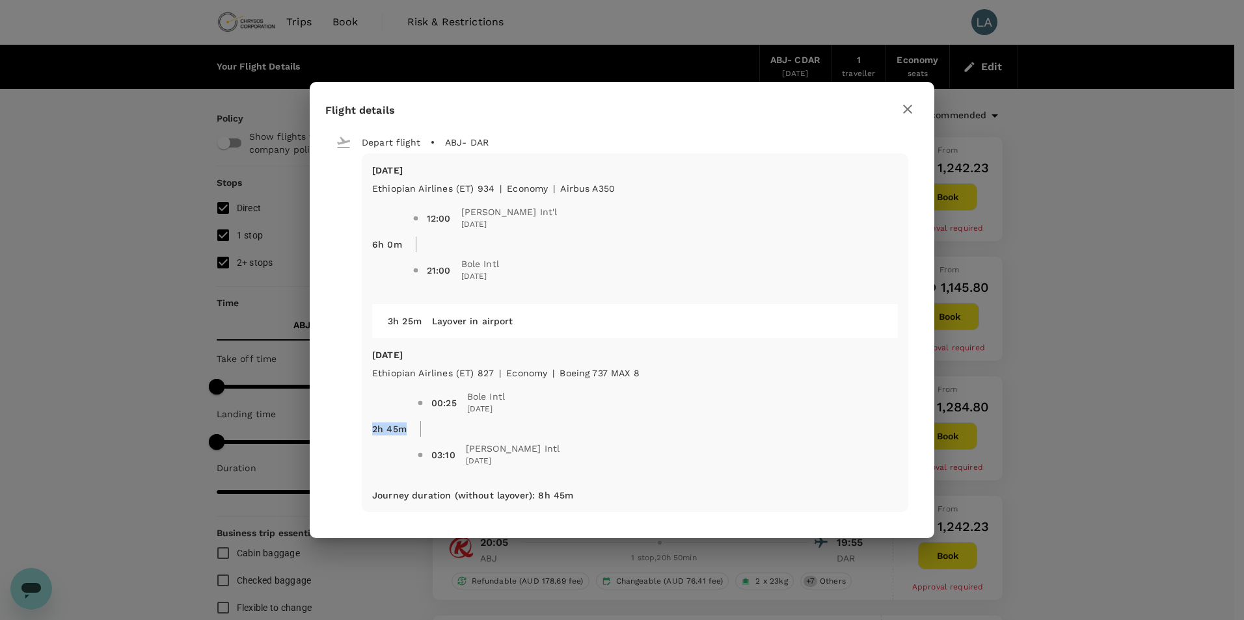
drag, startPoint x: 487, startPoint y: 353, endPoint x: 488, endPoint y: 347, distance: 6.5
click at [488, 347] on div "[DATE] Ethiopian Airlines (ET) 934 | economy | Airbus A350 6h 0m 12:00 [PERSON_…" at bounding box center [635, 332] width 546 height 359
click at [412, 213] on span "12:00 [PERSON_NAME] Int'l [DATE]" at bounding box center [654, 218] width 485 height 36
drag, startPoint x: 427, startPoint y: 219, endPoint x: 450, endPoint y: 218, distance: 23.4
click at [450, 218] on span "12:00" at bounding box center [444, 218] width 34 height 13
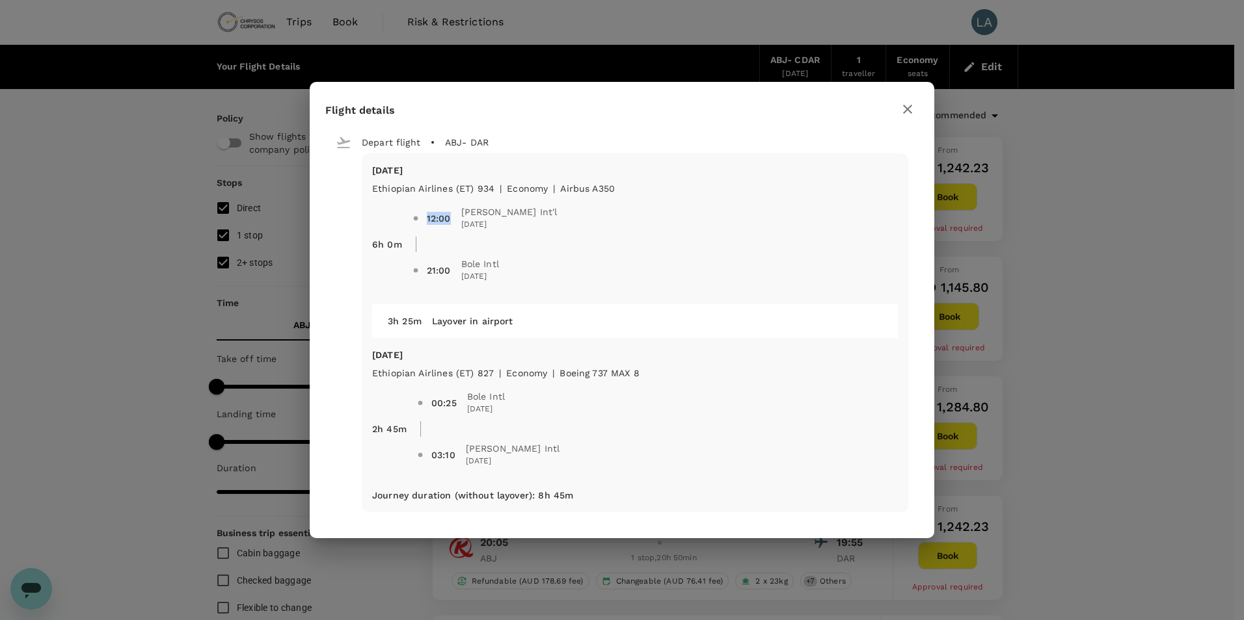
click at [447, 220] on div "12:00" at bounding box center [439, 218] width 24 height 13
drag, startPoint x: 427, startPoint y: 271, endPoint x: 453, endPoint y: 271, distance: 26.7
click at [453, 271] on span "21:00" at bounding box center [444, 270] width 34 height 13
click at [909, 107] on icon "button" at bounding box center [907, 109] width 9 height 9
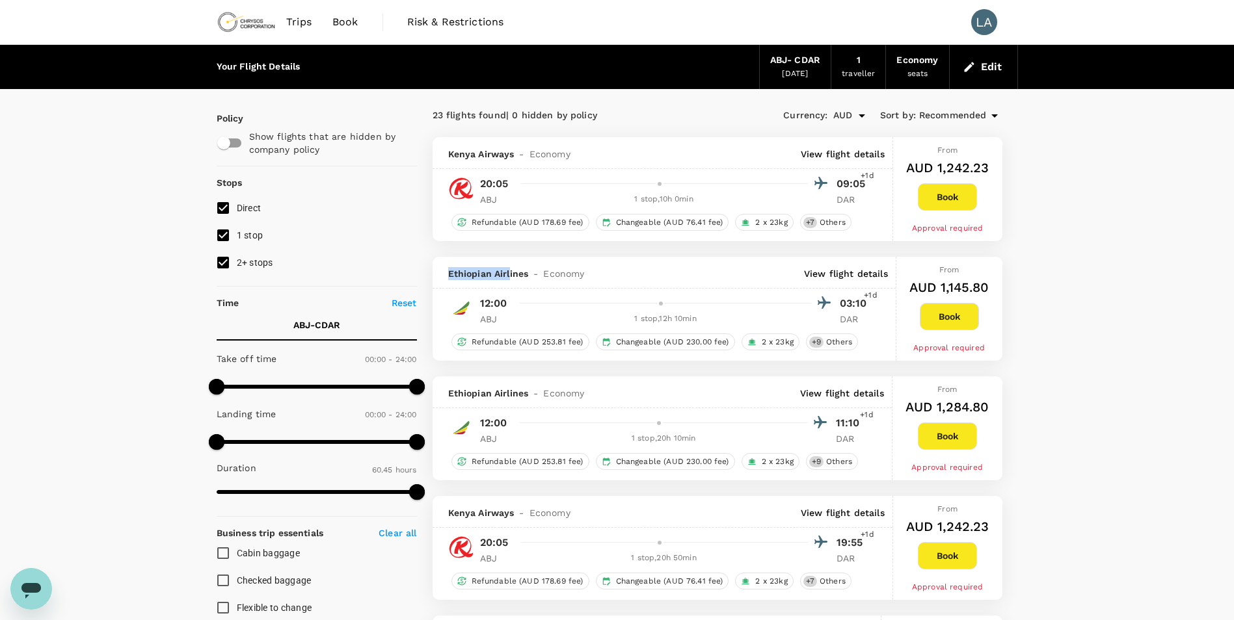
drag, startPoint x: 449, startPoint y: 274, endPoint x: 511, endPoint y: 274, distance: 61.8
click at [511, 274] on span "Ethiopian Airlines" at bounding box center [488, 273] width 81 height 13
click at [849, 153] on p "View flight details" at bounding box center [843, 154] width 84 height 13
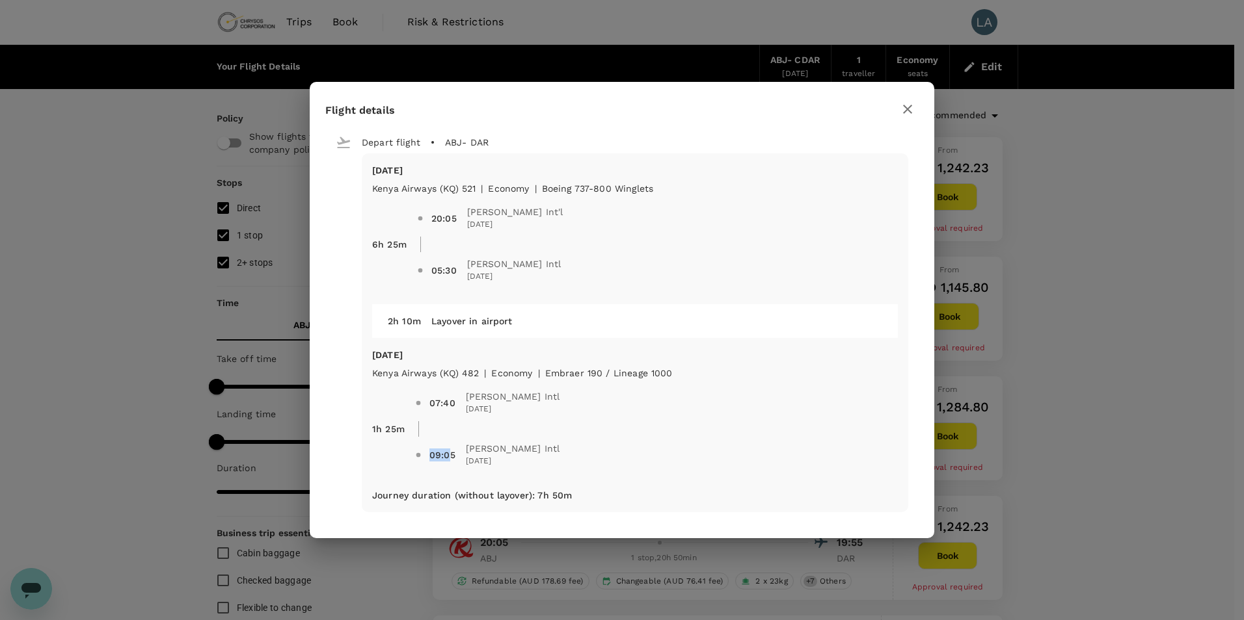
drag, startPoint x: 429, startPoint y: 454, endPoint x: 451, endPoint y: 455, distance: 21.5
click at [451, 455] on div "09:05" at bounding box center [442, 455] width 26 height 13
click at [907, 109] on icon "button" at bounding box center [907, 109] width 9 height 9
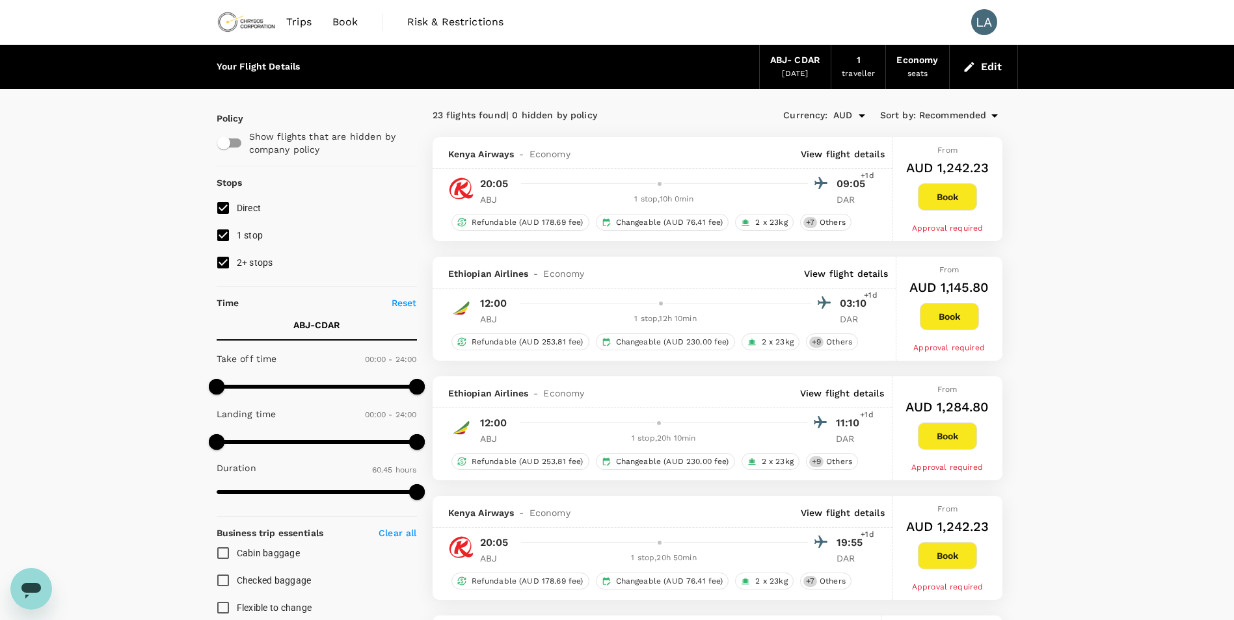
click at [987, 118] on icon at bounding box center [995, 116] width 16 height 16
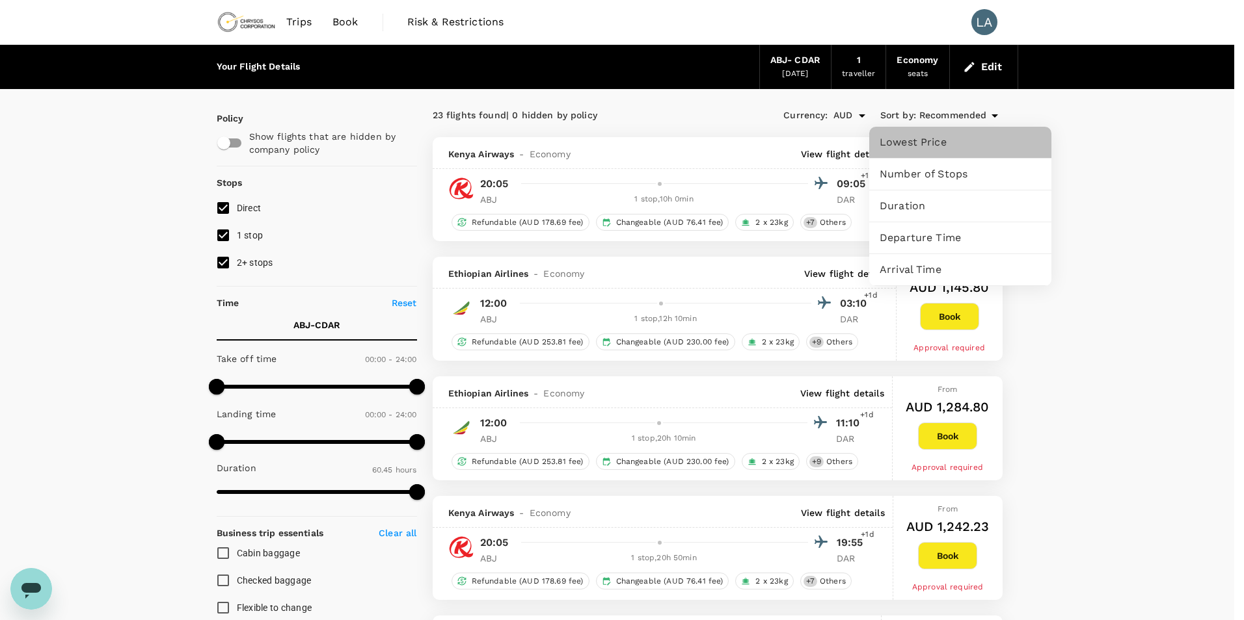
click at [943, 137] on span "Lowest Price" at bounding box center [959, 143] width 161 height 16
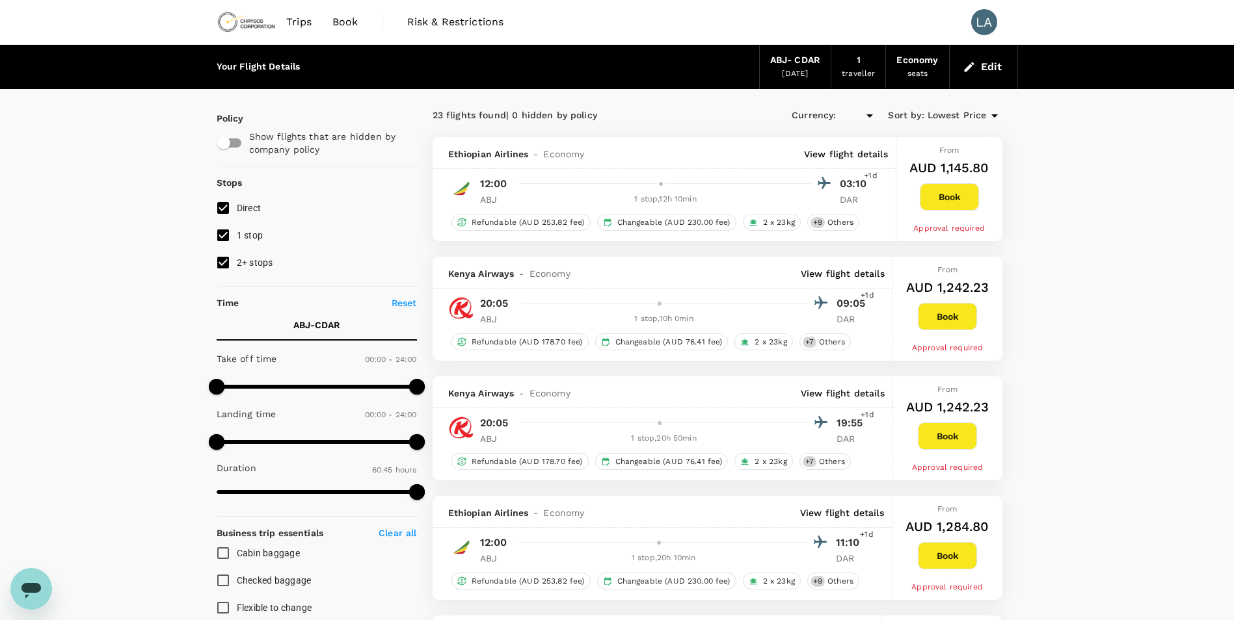
type input "AUD"
click at [952, 194] on button "Book" at bounding box center [949, 196] width 59 height 27
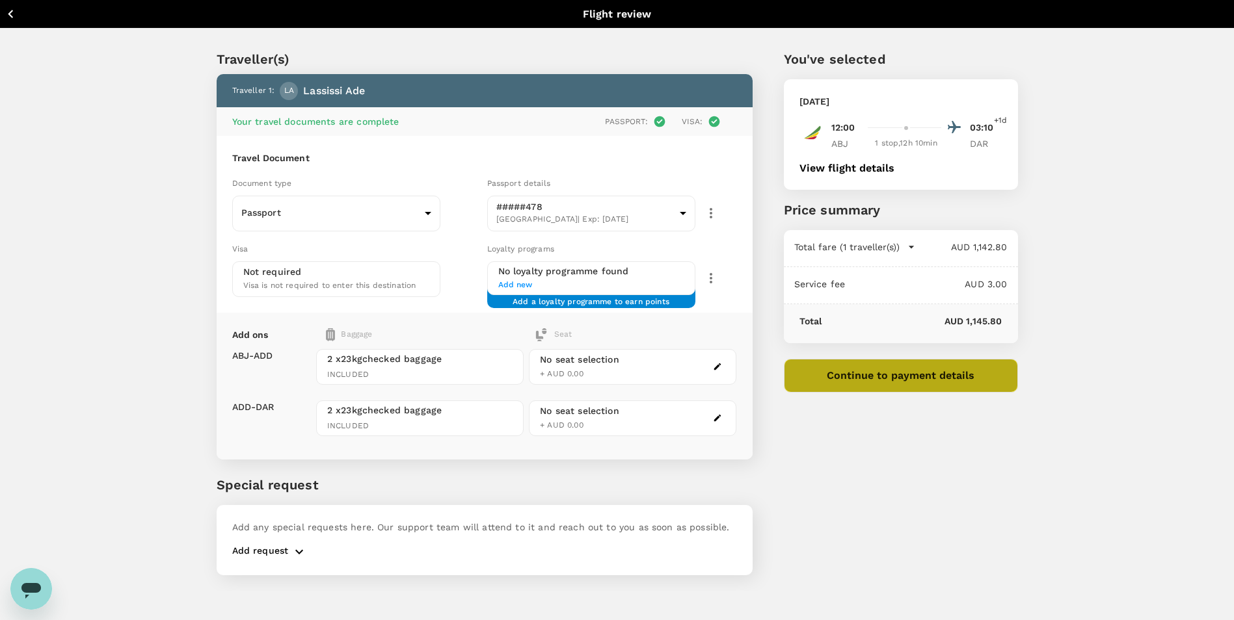
click at [903, 379] on button "Continue to payment details" at bounding box center [901, 376] width 234 height 34
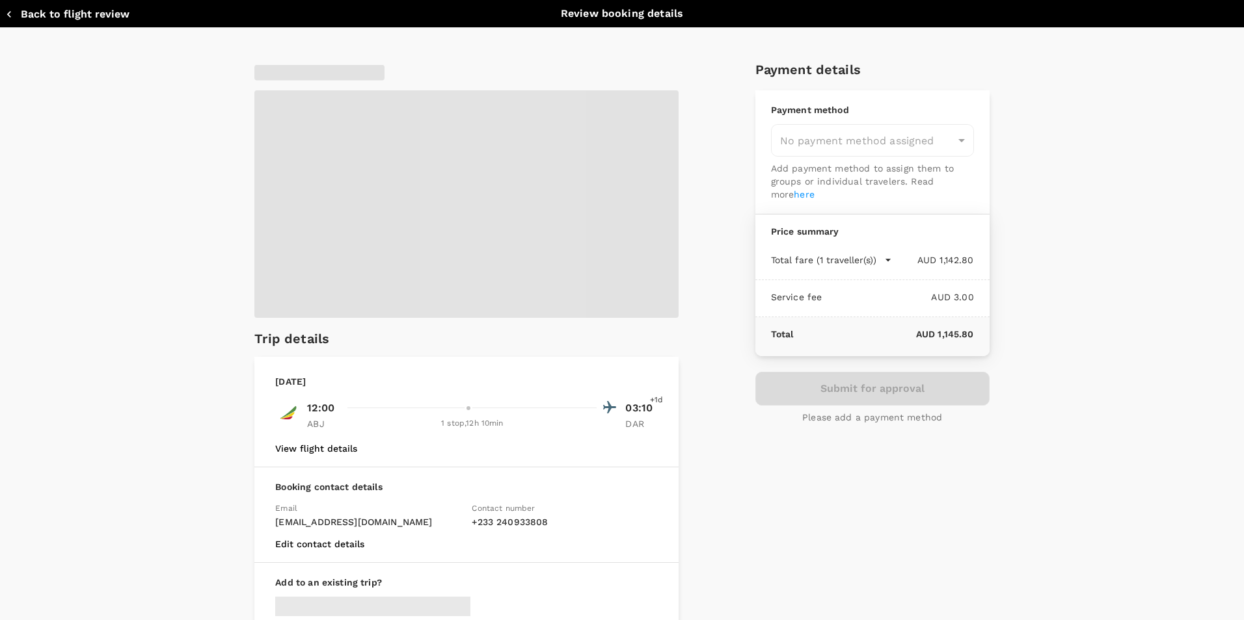
type input "9c4289b1-14a3-4119-8736-521306e5ca8f"
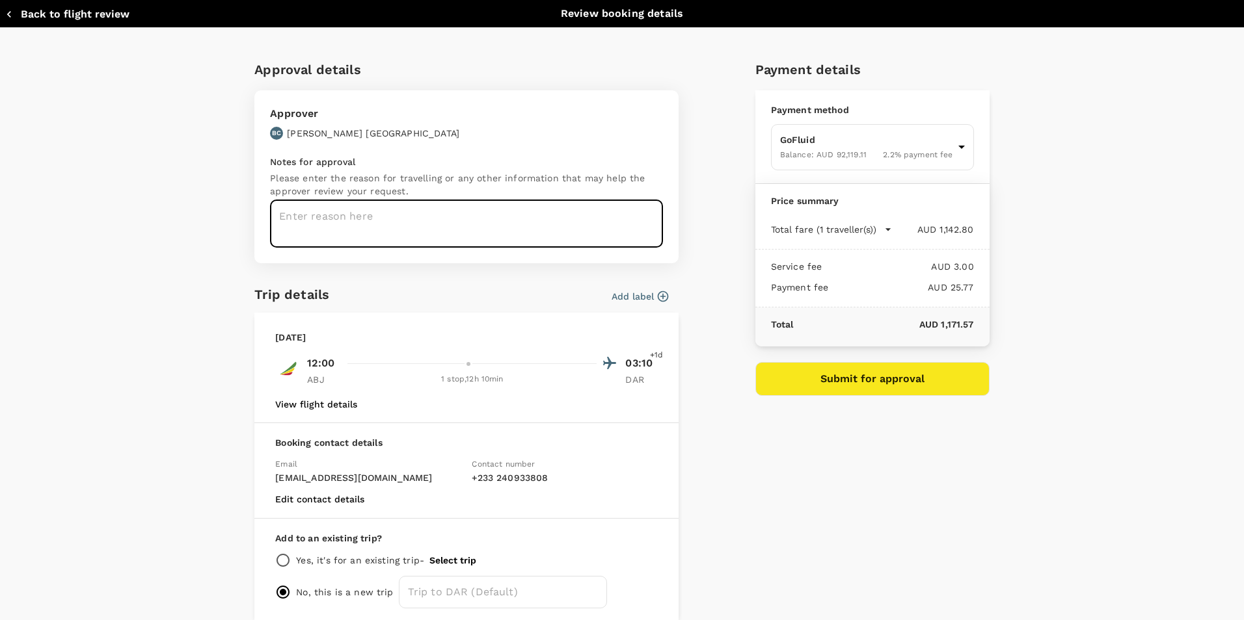
click at [354, 215] on textarea at bounding box center [466, 223] width 393 height 47
type textarea "Meeting with Tax auditors in [GEOGRAPHIC_DATA]"
click at [885, 230] on icon "button" at bounding box center [887, 229] width 5 height 3
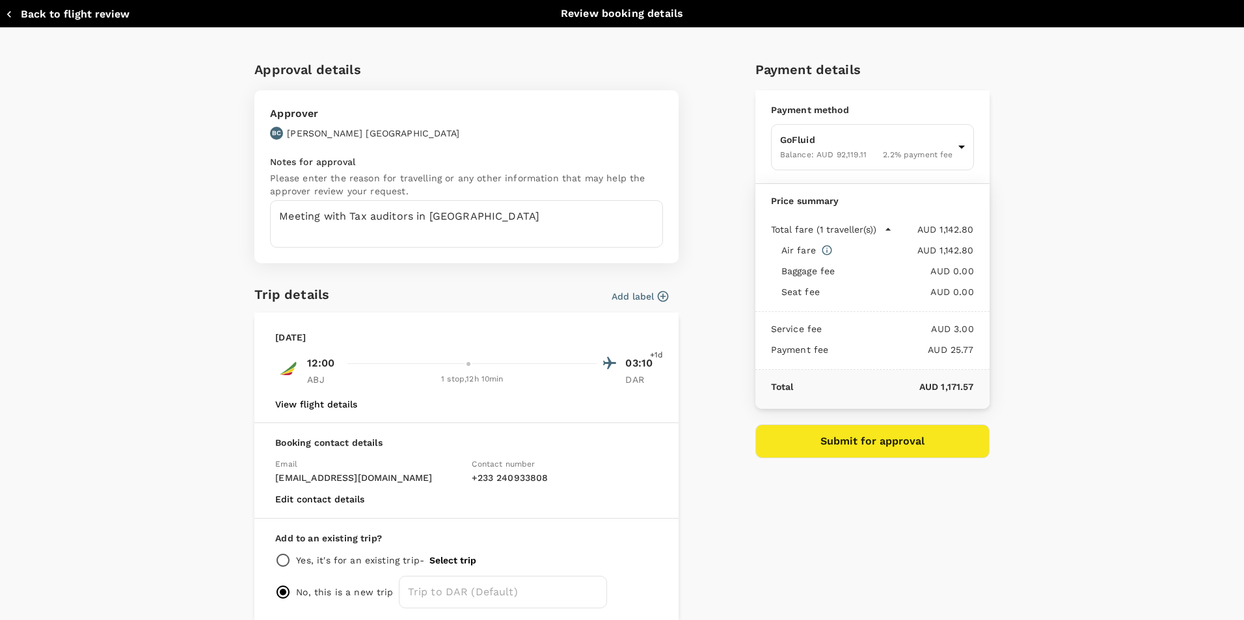
click at [885, 230] on icon "button" at bounding box center [887, 229] width 5 height 3
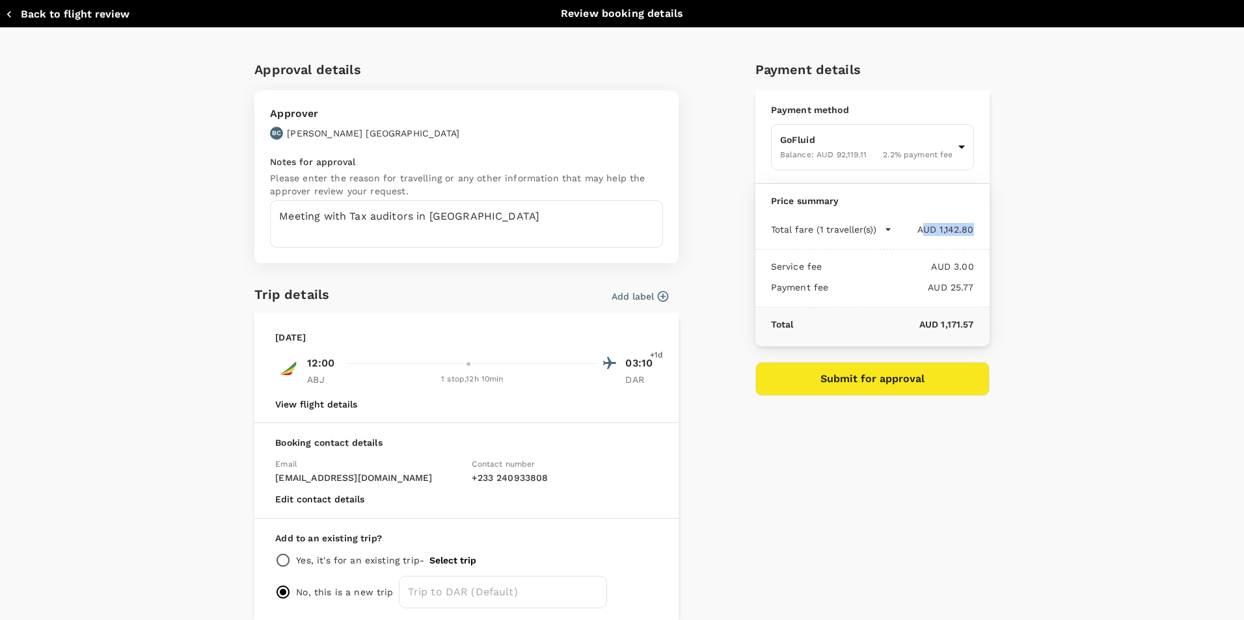
drag, startPoint x: 916, startPoint y: 230, endPoint x: 972, endPoint y: 228, distance: 56.6
click at [972, 228] on div "Total fare (1 traveller(s)) AUD 1,142.80 Air fare AUD 1,142.80 Baggage fee AUD …" at bounding box center [872, 231] width 234 height 37
drag, startPoint x: 972, startPoint y: 228, endPoint x: 956, endPoint y: 273, distance: 47.1
click at [956, 273] on p "AUD 3.00" at bounding box center [897, 266] width 152 height 13
click at [939, 265] on p "AUD 3.00" at bounding box center [897, 266] width 152 height 13
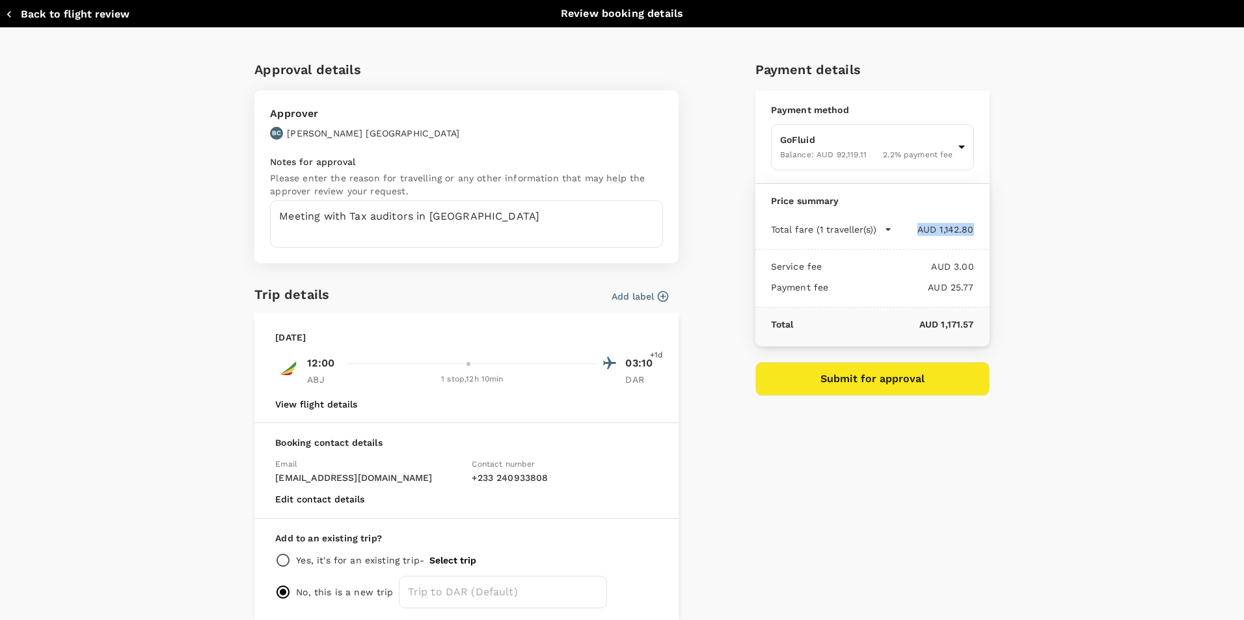
drag, startPoint x: 913, startPoint y: 232, endPoint x: 979, endPoint y: 232, distance: 66.3
click at [979, 232] on div "Total fare (1 traveller(s)) AUD 1,142.80 Air fare AUD 1,142.80 Baggage fee AUD …" at bounding box center [872, 231] width 234 height 37
click at [866, 380] on button "Submit for approval" at bounding box center [872, 379] width 234 height 34
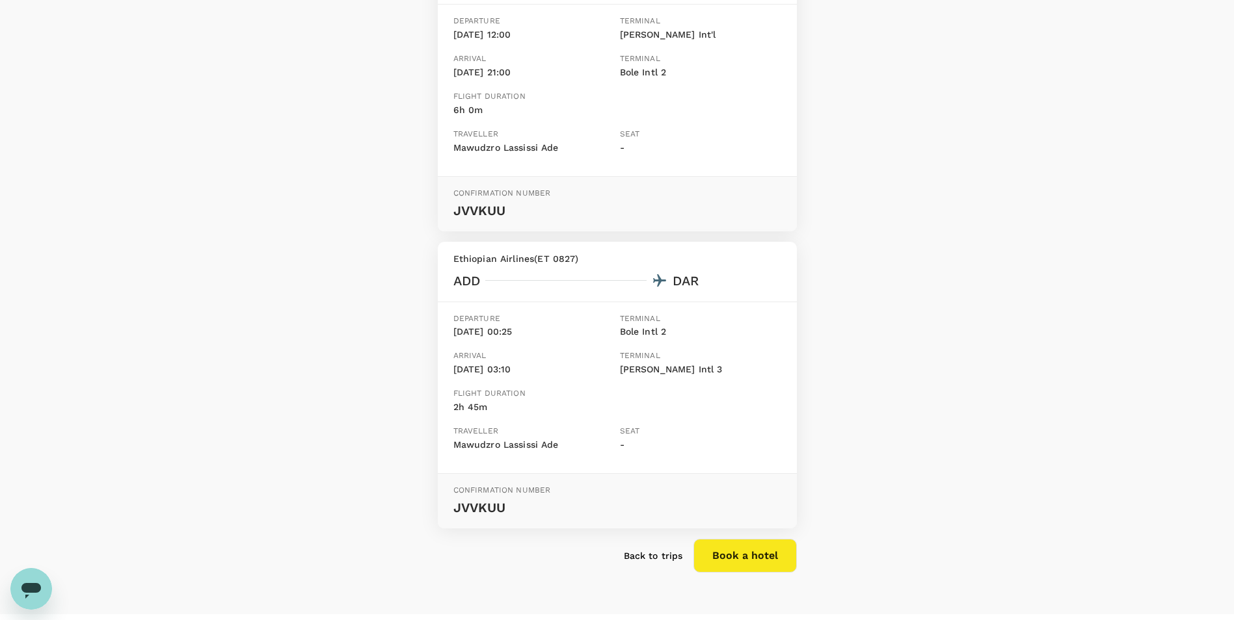
scroll to position [289, 0]
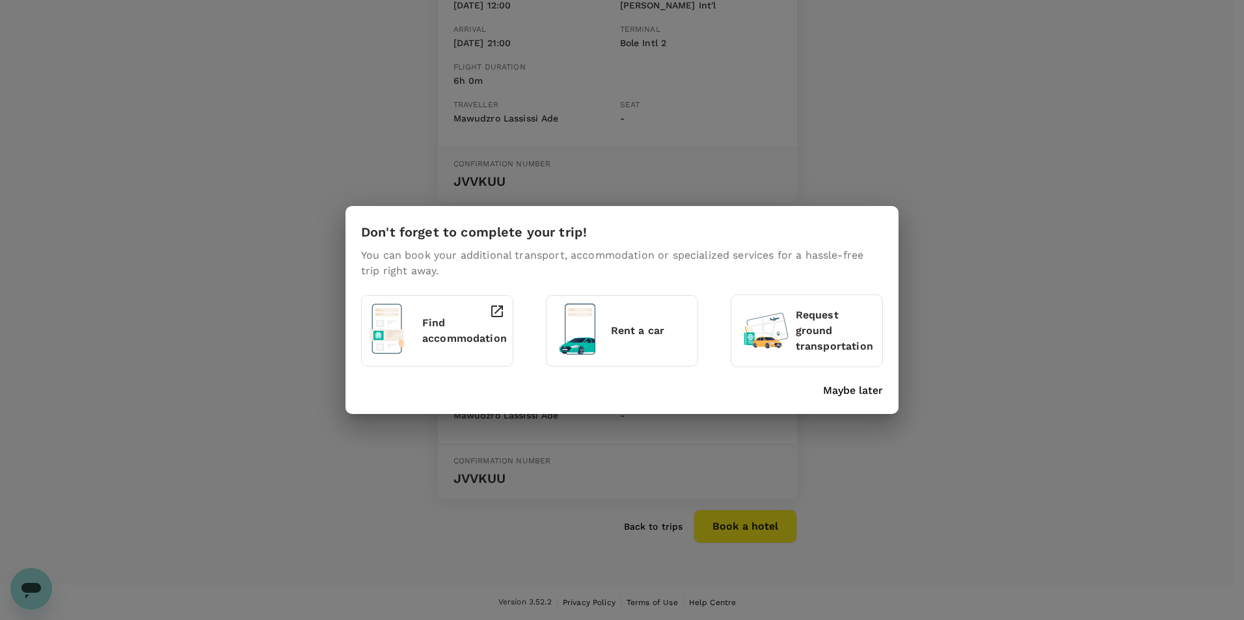
click at [849, 386] on p "Maybe later" at bounding box center [853, 391] width 60 height 16
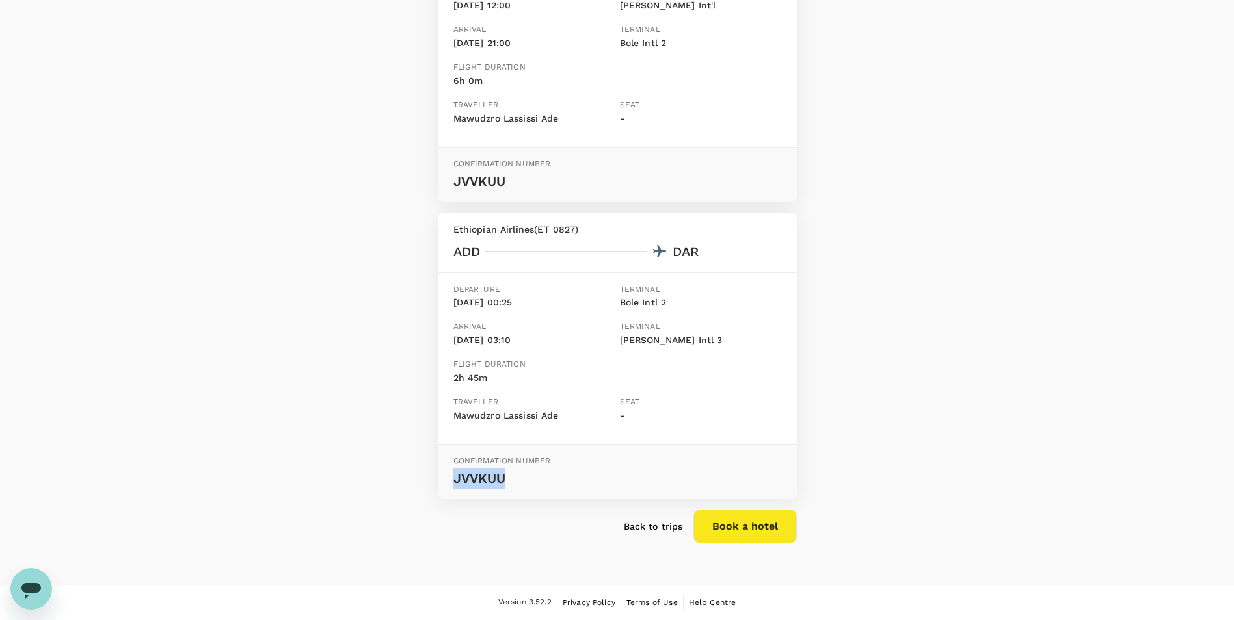
drag, startPoint x: 456, startPoint y: 477, endPoint x: 511, endPoint y: 478, distance: 54.6
click at [511, 478] on p "JVVKUU" at bounding box center [617, 478] width 328 height 21
click at [511, 483] on p "JVVKUU" at bounding box center [617, 478] width 328 height 21
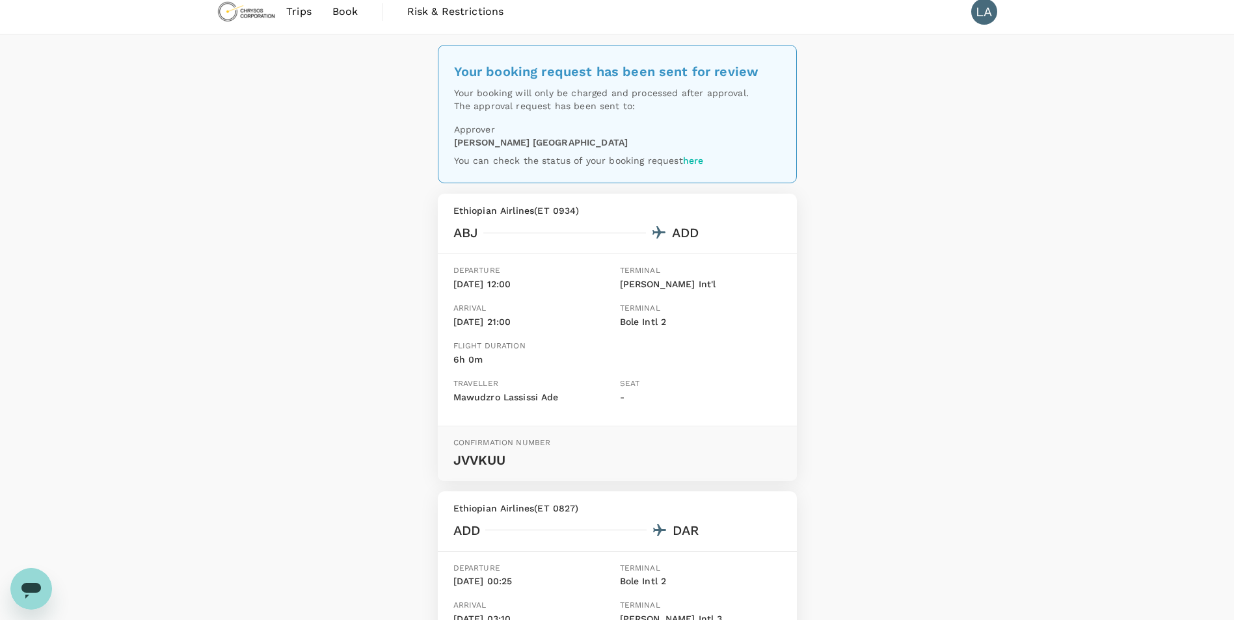
scroll to position [0, 0]
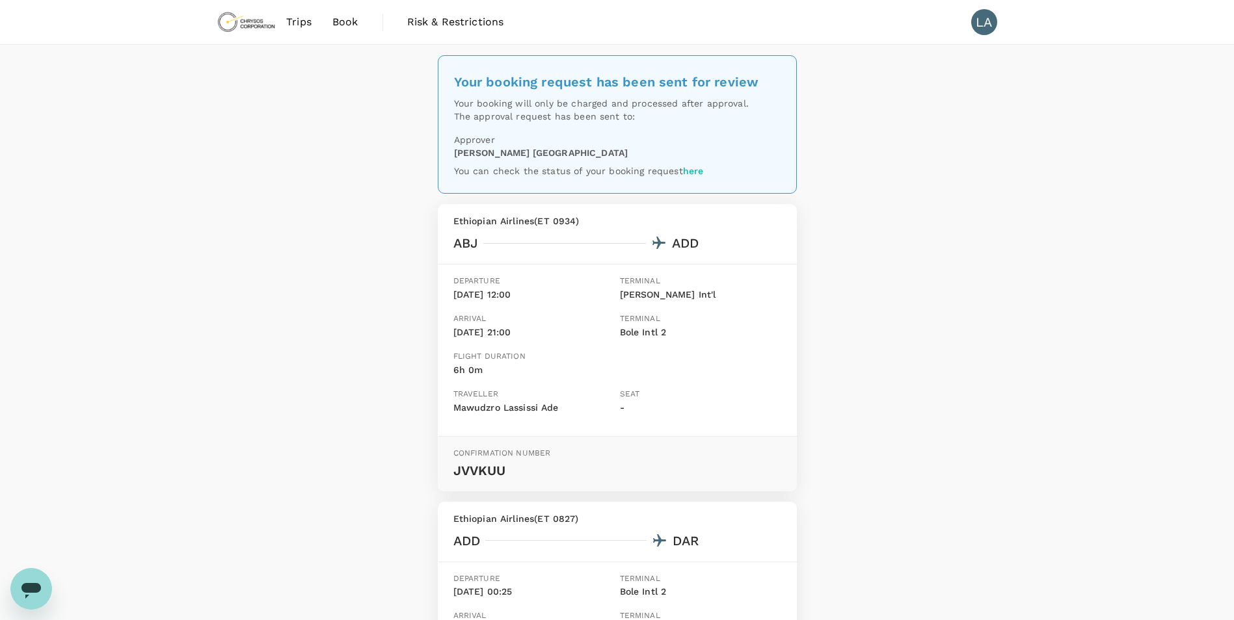
drag, startPoint x: 456, startPoint y: 330, endPoint x: 513, endPoint y: 330, distance: 57.2
click at [513, 330] on p "04 Oct, 21:00" at bounding box center [533, 333] width 161 height 14
drag, startPoint x: 513, startPoint y: 330, endPoint x: 493, endPoint y: 336, distance: 21.0
click at [496, 336] on p "04 Oct, 21:00" at bounding box center [533, 333] width 161 height 14
drag, startPoint x: 453, startPoint y: 334, endPoint x: 542, endPoint y: 332, distance: 88.5
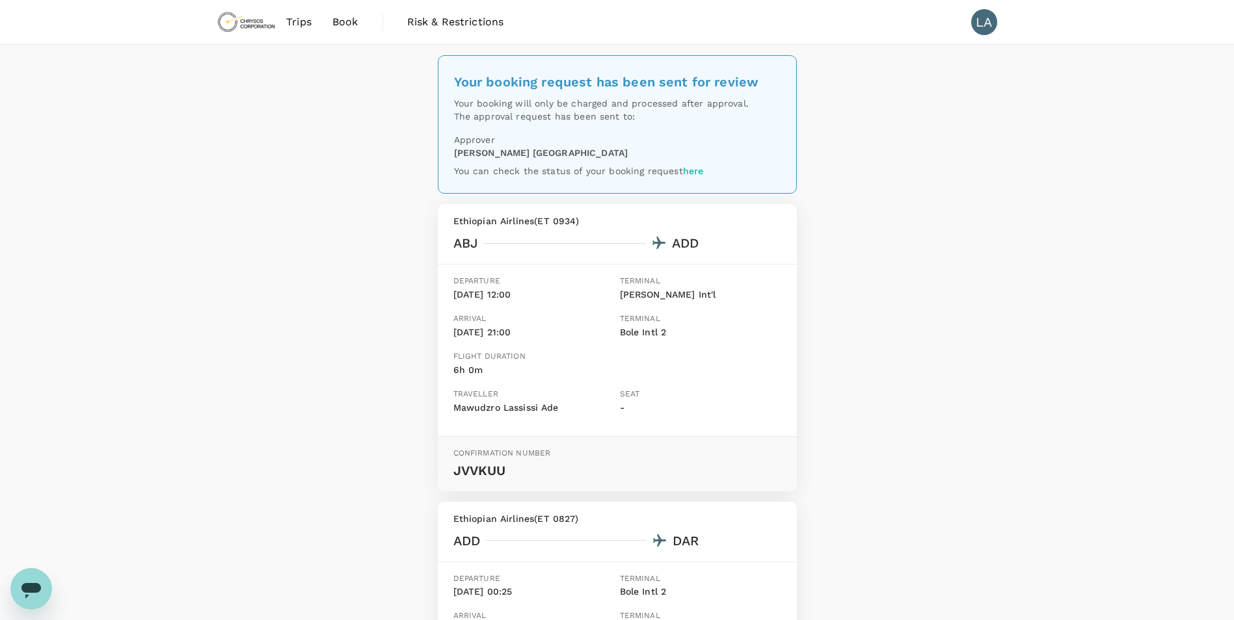
click at [542, 332] on p "04 Oct, 21:00" at bounding box center [533, 333] width 161 height 14
drag, startPoint x: 542, startPoint y: 332, endPoint x: 522, endPoint y: 336, distance: 19.8
click at [522, 336] on p "04 Oct, 21:00" at bounding box center [533, 333] width 161 height 14
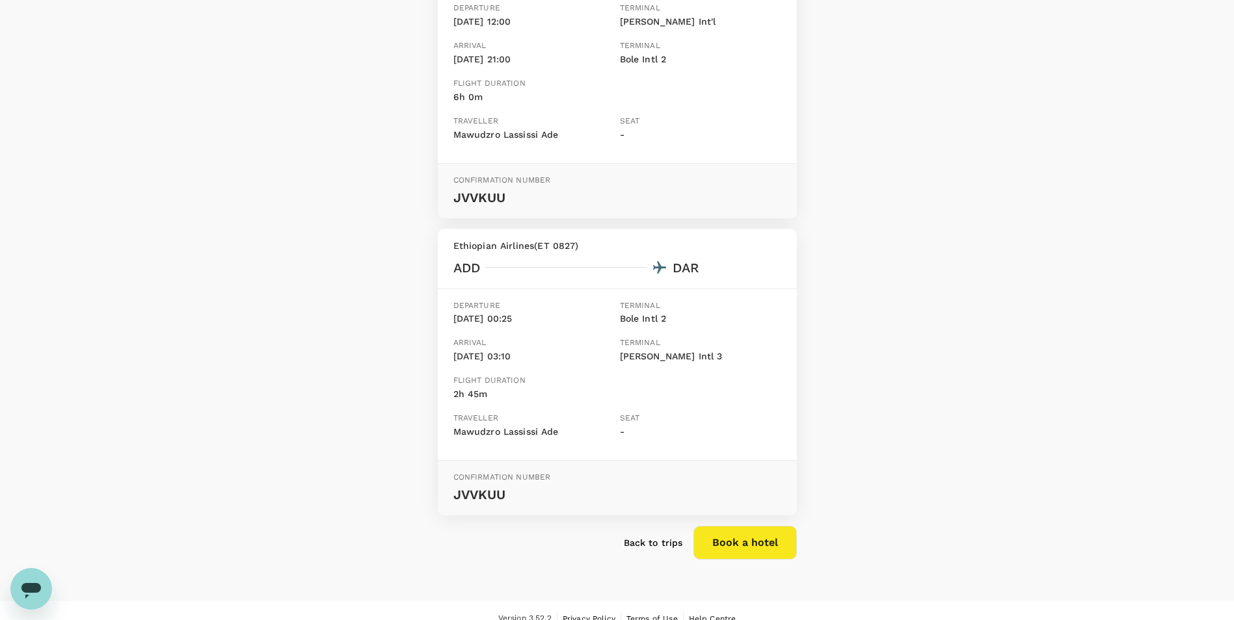
scroll to position [289, 0]
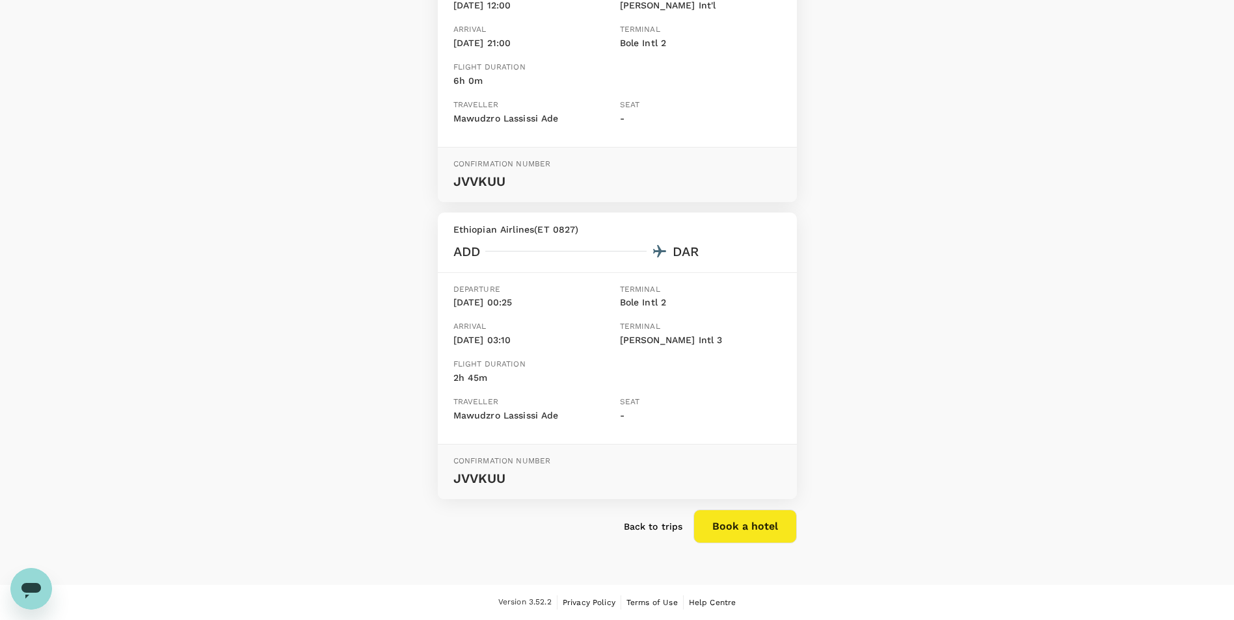
drag, startPoint x: 452, startPoint y: 340, endPoint x: 513, endPoint y: 340, distance: 60.5
click at [513, 340] on div "Arrival 05 Oct, 03:10" at bounding box center [531, 336] width 167 height 43
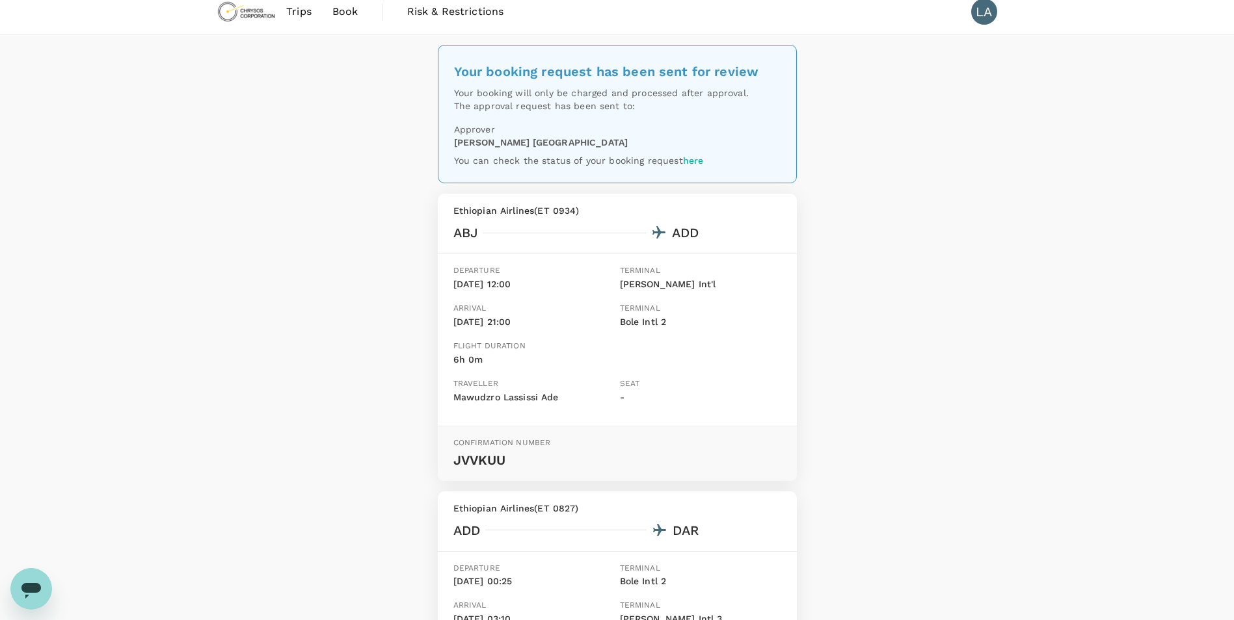
scroll to position [0, 0]
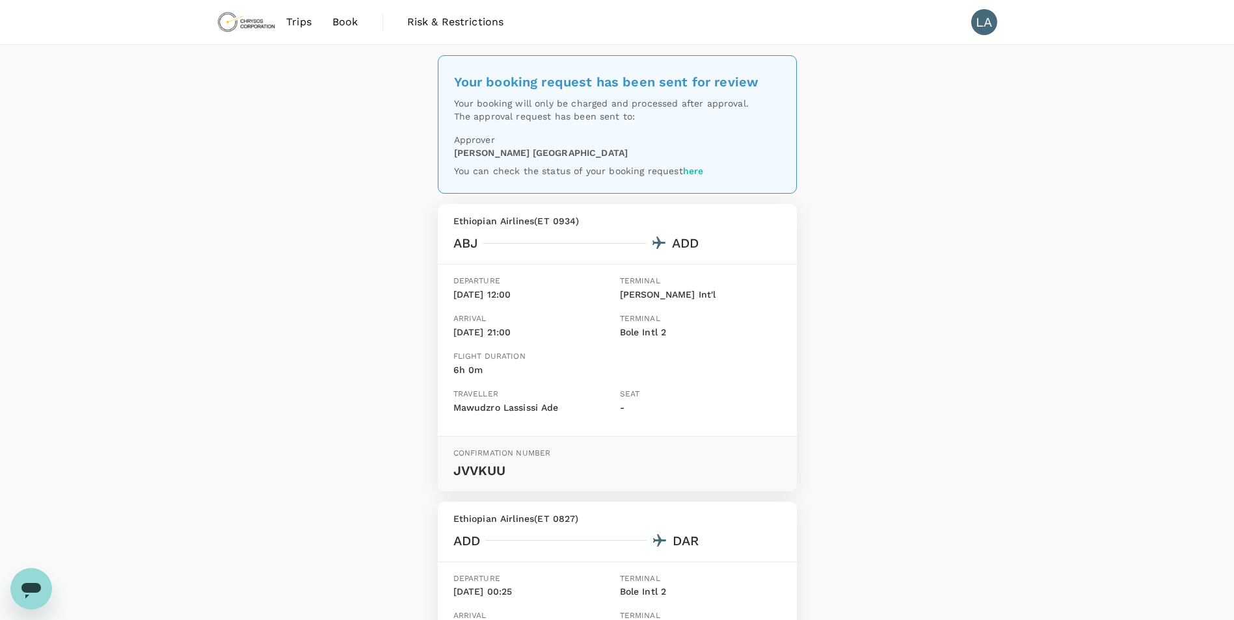
click at [1001, 174] on div "Your booking request has been sent for review Your booking will only be charged…" at bounding box center [617, 460] width 1234 height 830
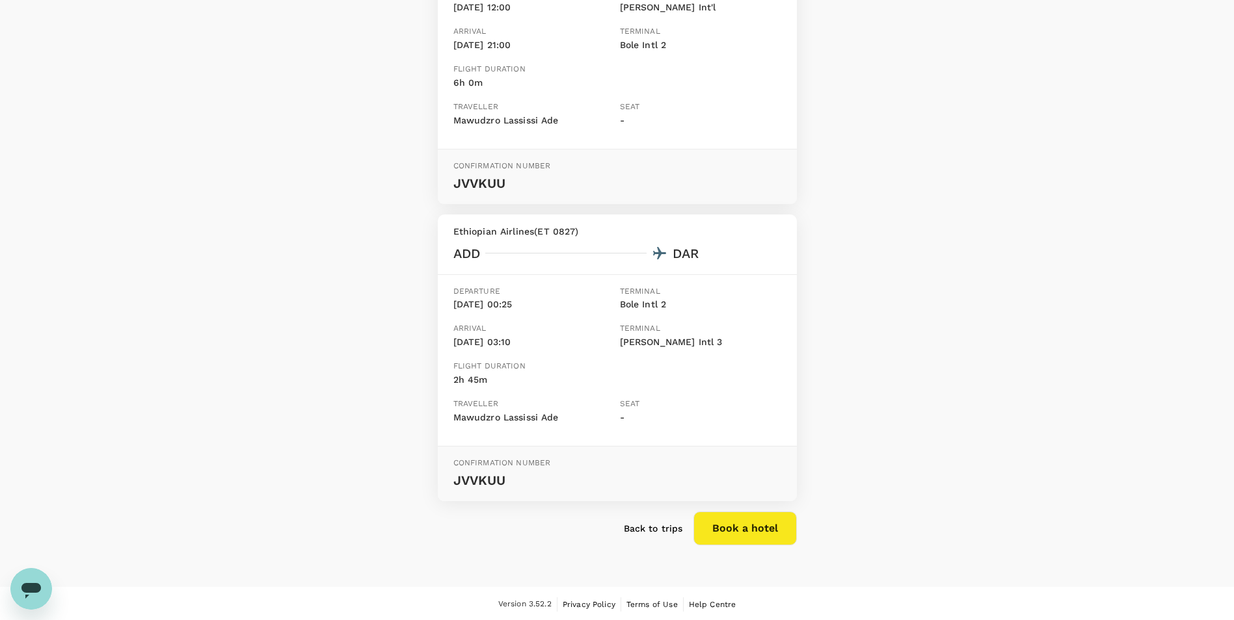
scroll to position [289, 0]
drag, startPoint x: 501, startPoint y: 183, endPoint x: 441, endPoint y: 187, distance: 60.0
click at [441, 187] on div "Confirmation number JVVKUU" at bounding box center [617, 175] width 359 height 55
click at [512, 353] on div "Arrival 05 Oct, 03:10" at bounding box center [531, 336] width 167 height 43
drag, startPoint x: 451, startPoint y: 419, endPoint x: 563, endPoint y: 424, distance: 112.0
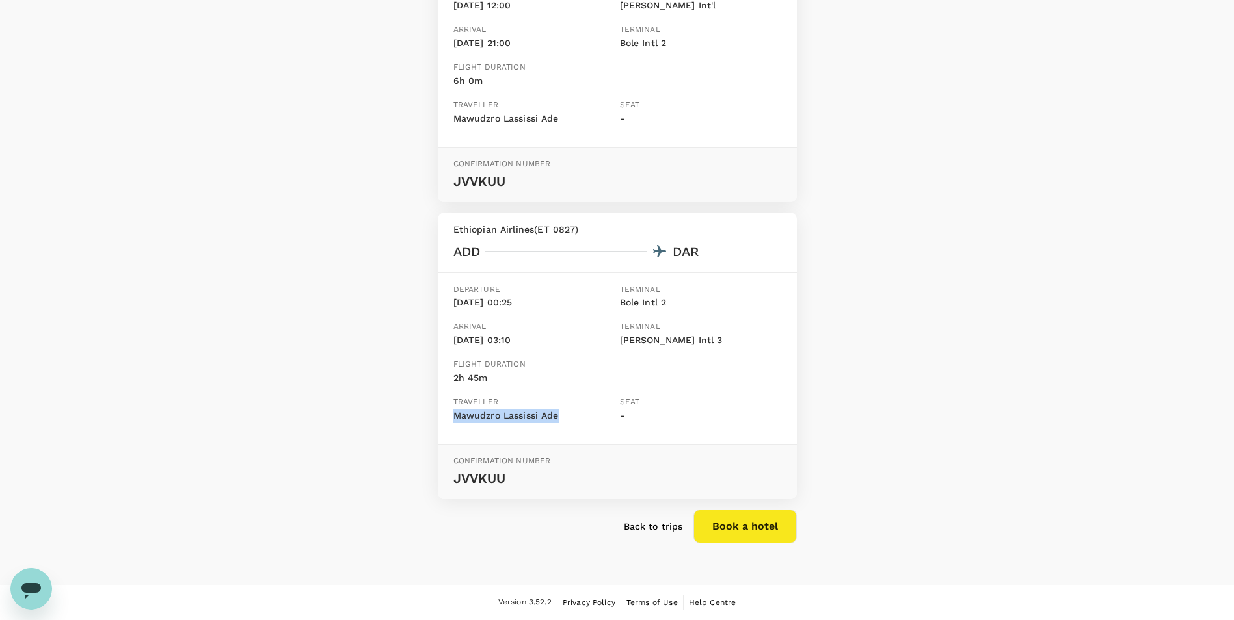
click at [563, 424] on div "Traveller Mawudzro Lassissi Ade" at bounding box center [531, 412] width 167 height 43
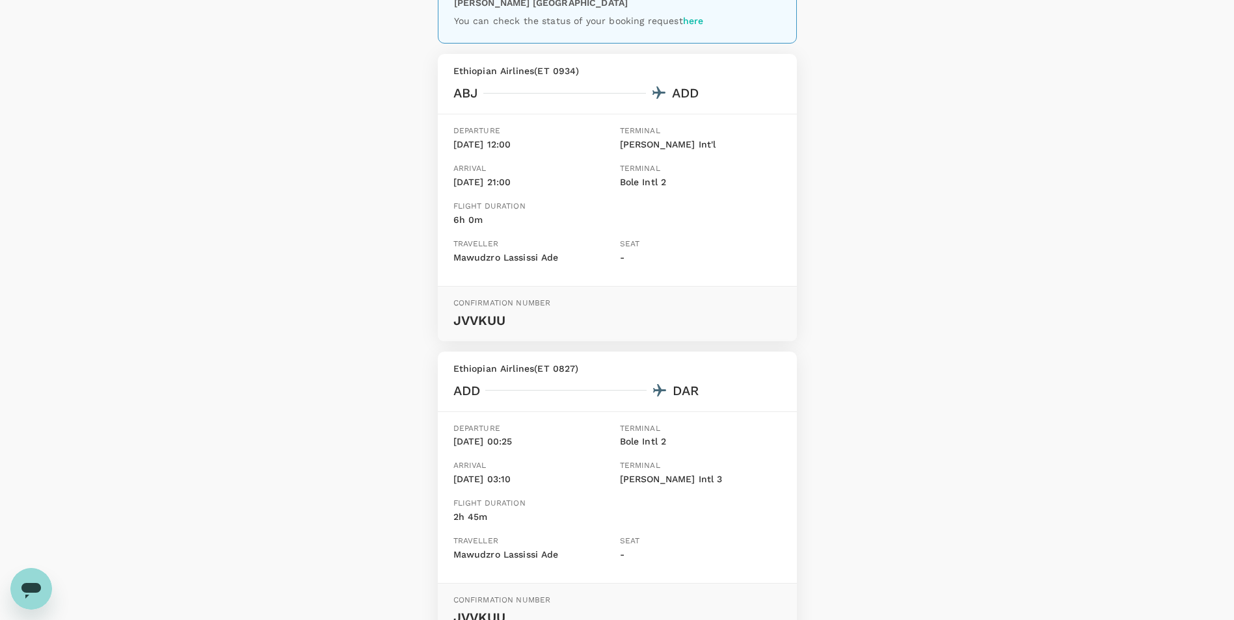
scroll to position [0, 0]
